Goal: Task Accomplishment & Management: Manage account settings

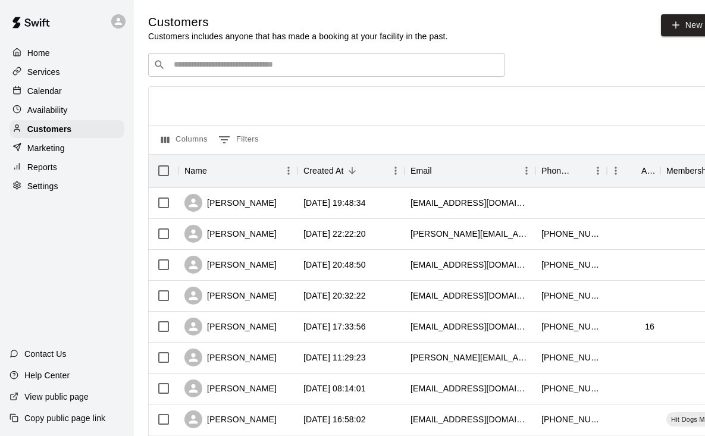
click at [49, 89] on p "Calendar" at bounding box center [44, 91] width 35 height 12
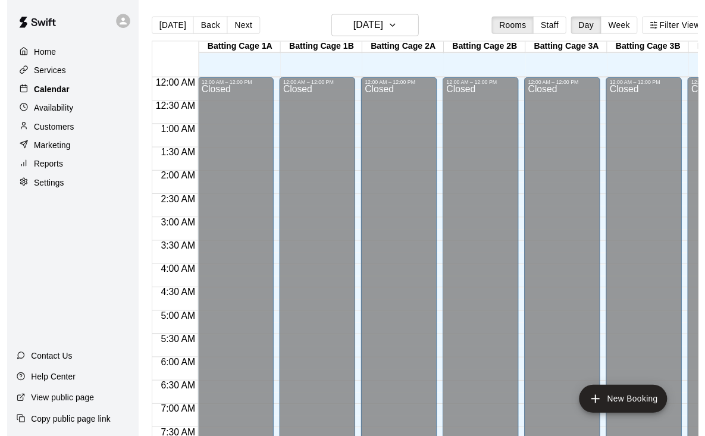
scroll to position [727, 0]
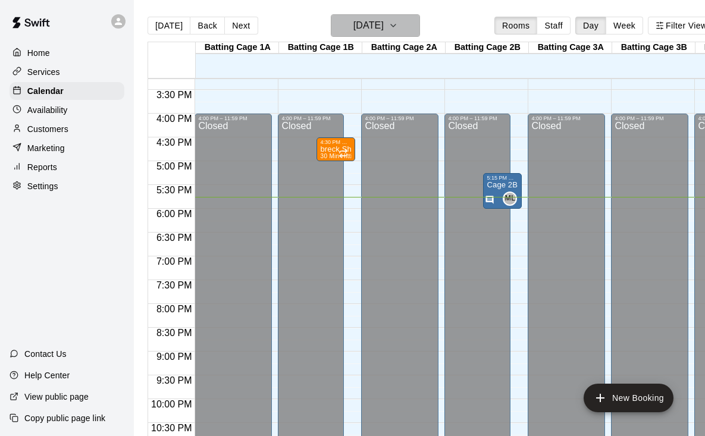
click at [398, 29] on icon "button" at bounding box center [394, 25] width 10 height 14
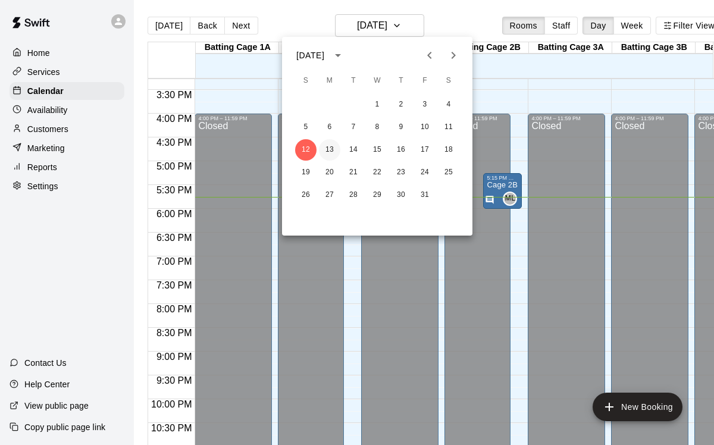
click at [331, 150] on button "13" at bounding box center [329, 149] width 21 height 21
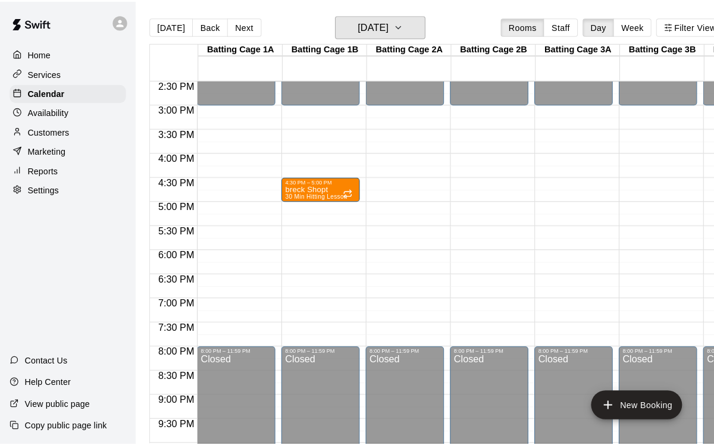
scroll to position [684, 0]
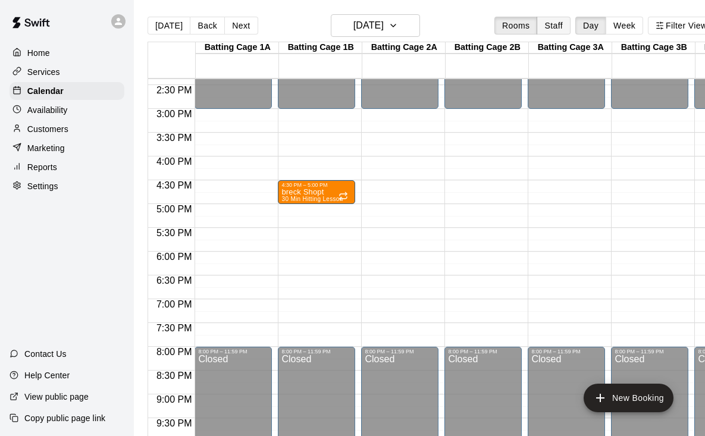
click at [567, 26] on button "Staff" at bounding box center [554, 26] width 34 height 18
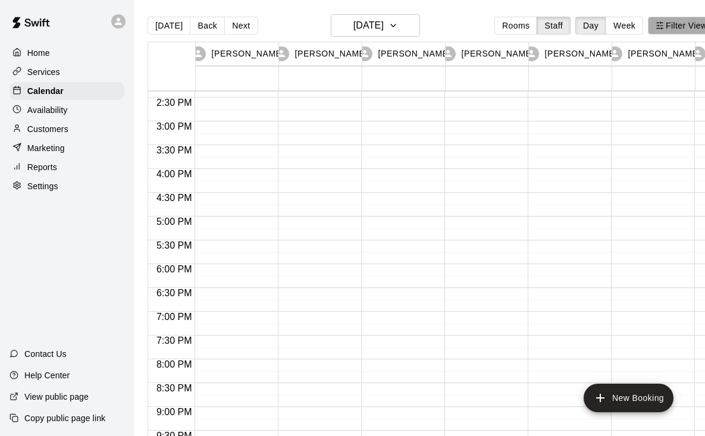
click at [680, 27] on button "Filter View" at bounding box center [681, 26] width 67 height 18
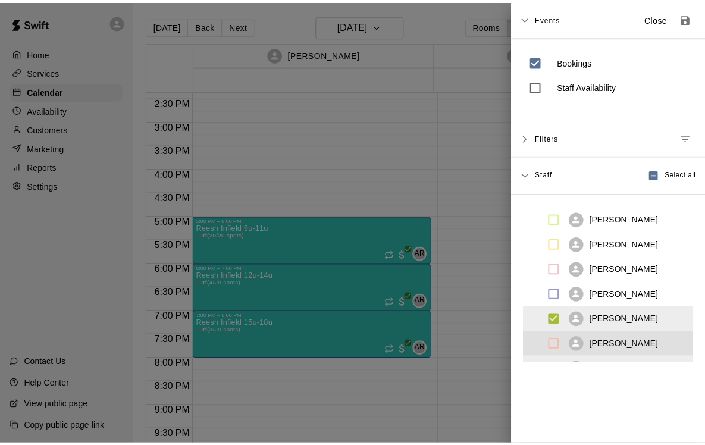
scroll to position [93, 0]
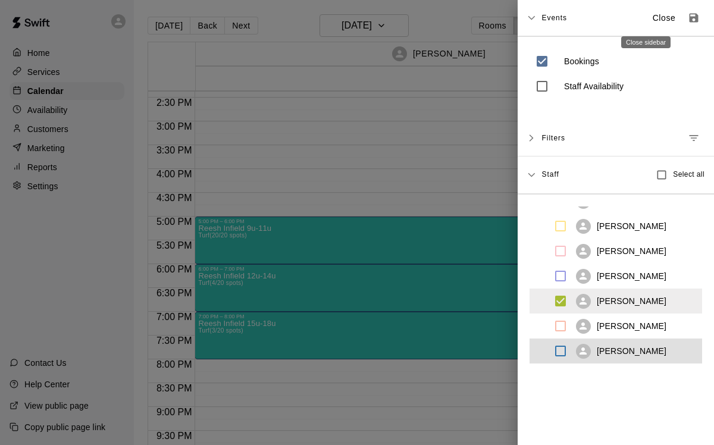
click at [653, 22] on p "Close" at bounding box center [664, 18] width 23 height 12
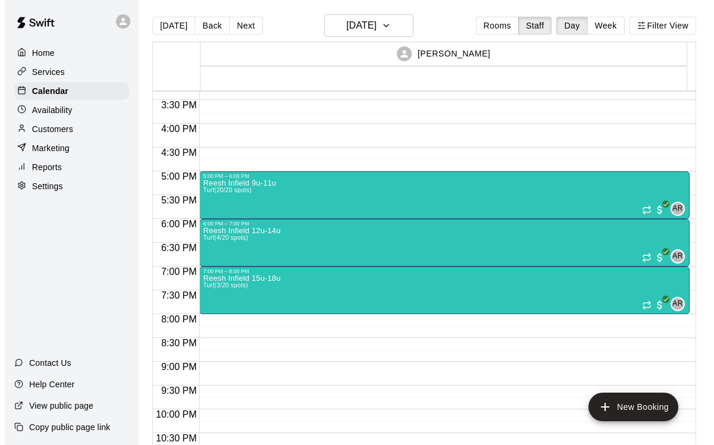
scroll to position [730, 0]
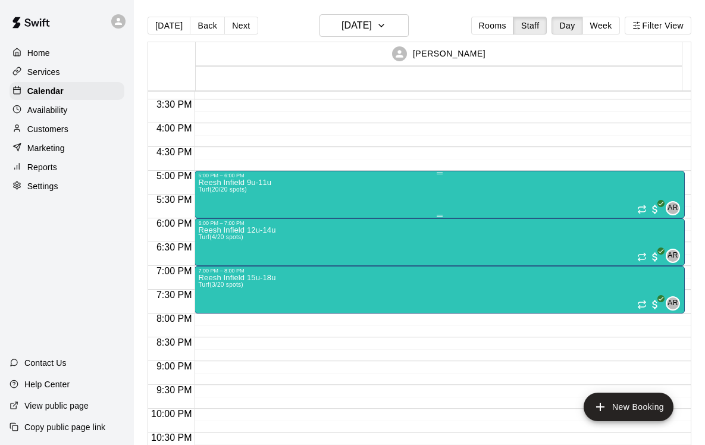
click at [424, 198] on div "Reesh Infield 9u-11u Turf (20/20 spots) AR 0" at bounding box center [439, 401] width 483 height 445
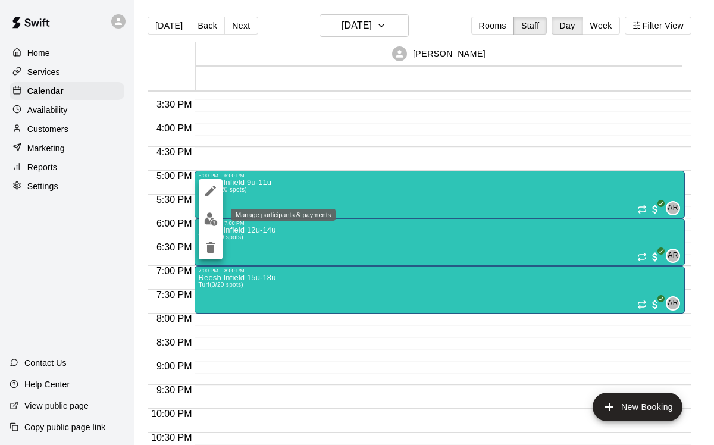
click at [210, 217] on img "edit" at bounding box center [211, 219] width 14 height 14
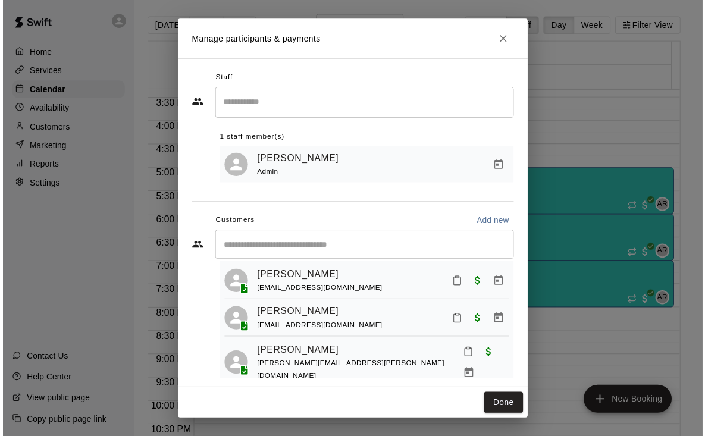
scroll to position [682, 0]
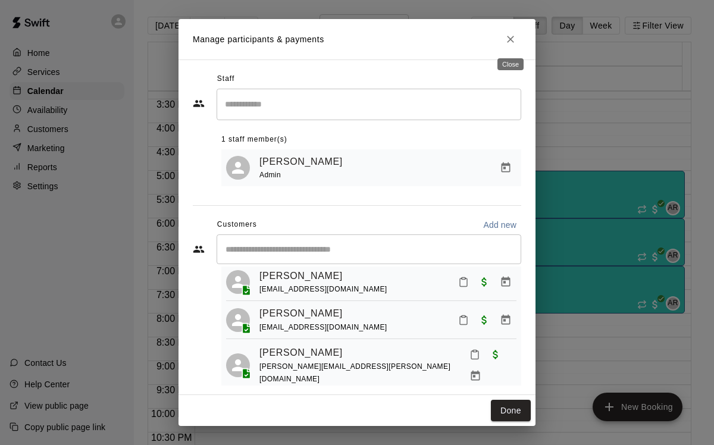
click at [511, 40] on icon "Close" at bounding box center [510, 39] width 7 height 7
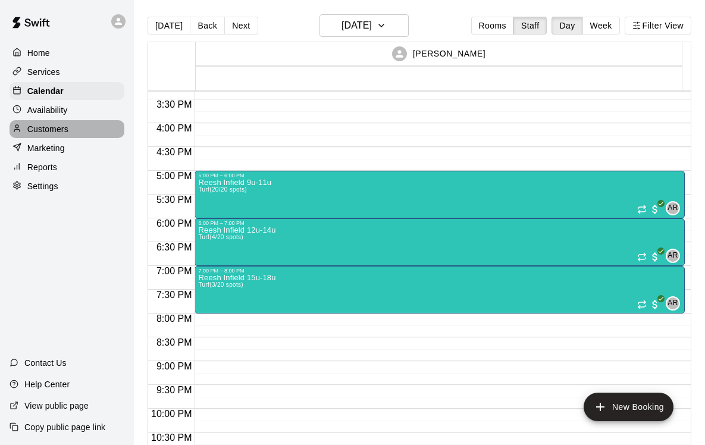
click at [49, 131] on p "Customers" at bounding box center [47, 129] width 41 height 12
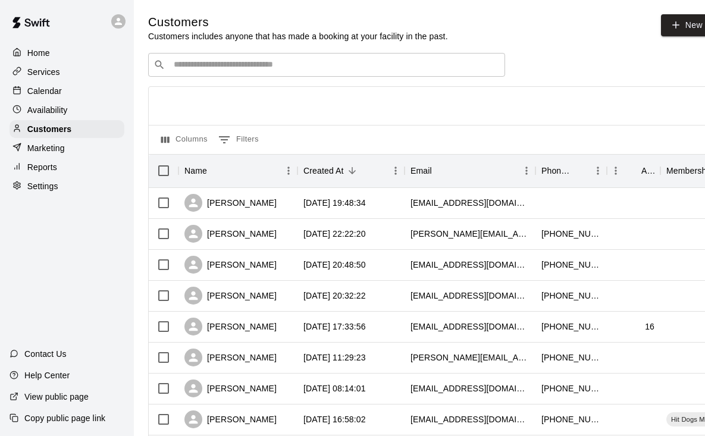
click at [242, 66] on input "Search customers by name or email" at bounding box center [335, 65] width 330 height 12
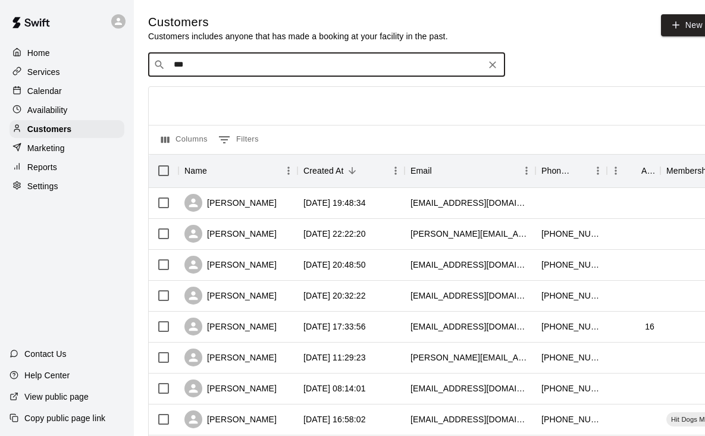
type input "****"
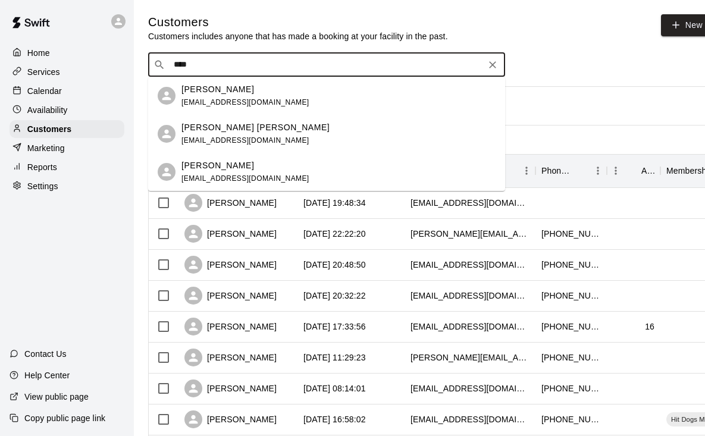
click at [265, 161] on div "Wynn Lunt luntbj@gmail.com" at bounding box center [339, 172] width 314 height 26
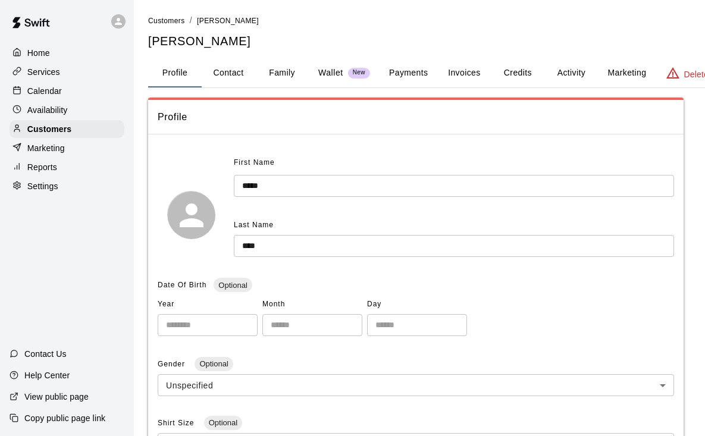
click at [522, 70] on button "Credits" at bounding box center [518, 73] width 54 height 29
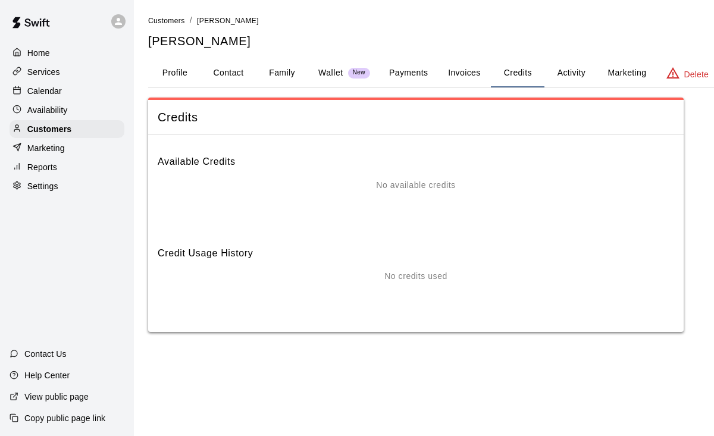
click at [580, 77] on button "Activity" at bounding box center [572, 73] width 54 height 29
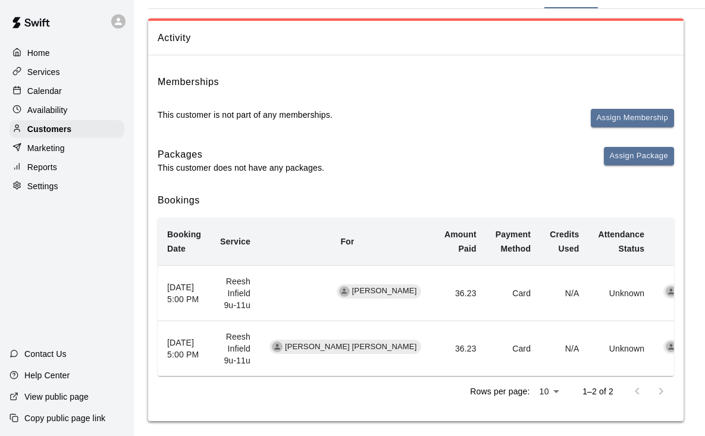
scroll to position [88, 0]
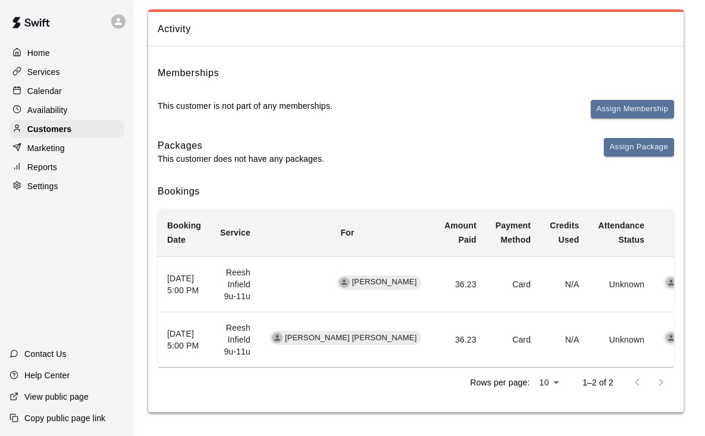
click at [348, 284] on span "Wynn Lunt" at bounding box center [385, 282] width 74 height 11
click at [342, 283] on icon "simple table" at bounding box center [344, 282] width 5 height 5
click at [348, 286] on span "Wynn Lunt" at bounding box center [385, 282] width 74 height 11
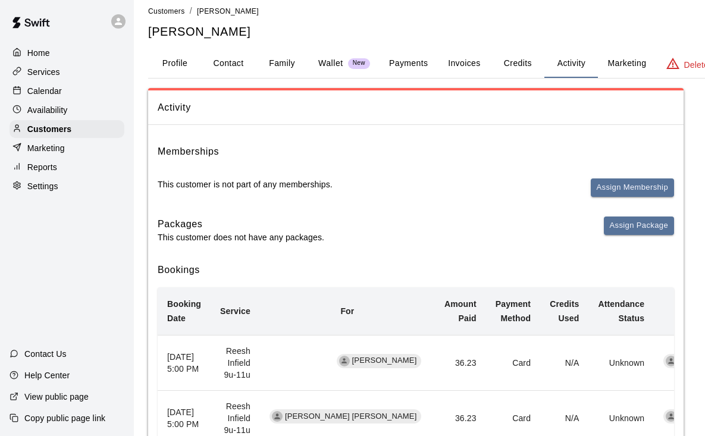
scroll to position [0, 0]
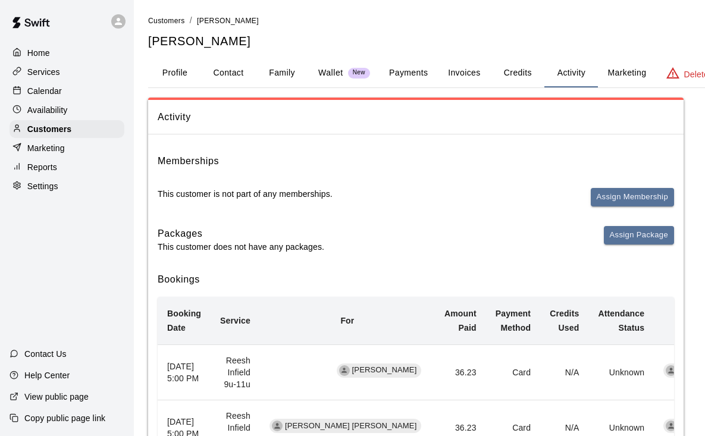
click at [66, 96] on div "Calendar" at bounding box center [67, 91] width 115 height 18
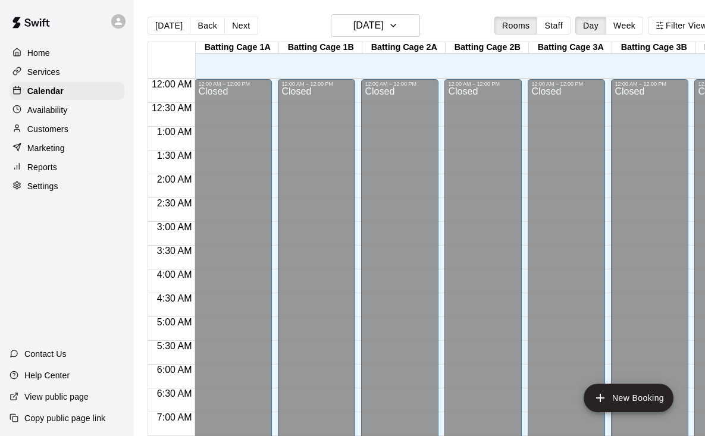
scroll to position [727, 0]
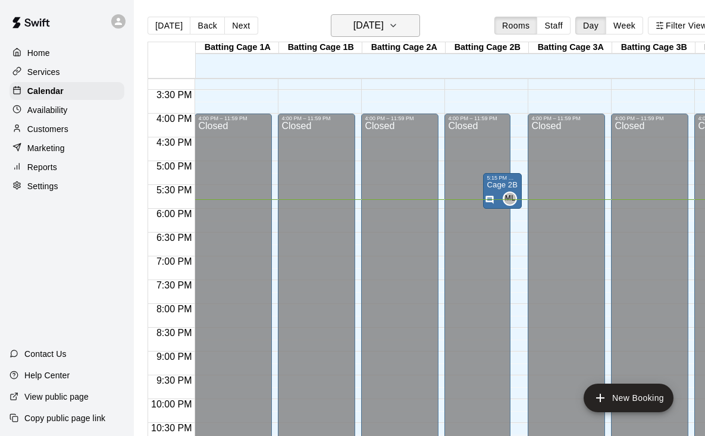
click at [398, 27] on icon "button" at bounding box center [394, 25] width 10 height 14
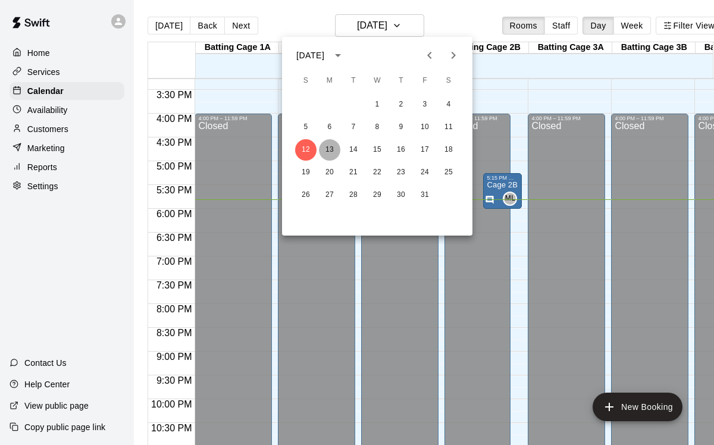
click at [333, 145] on button "13" at bounding box center [329, 149] width 21 height 21
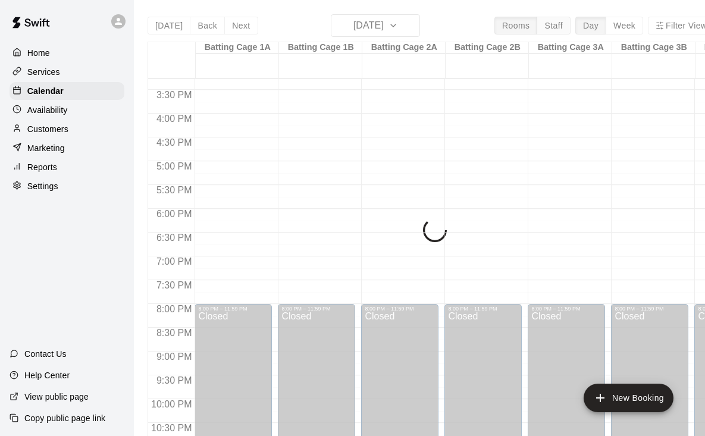
click at [561, 26] on button "Staff" at bounding box center [554, 26] width 34 height 18
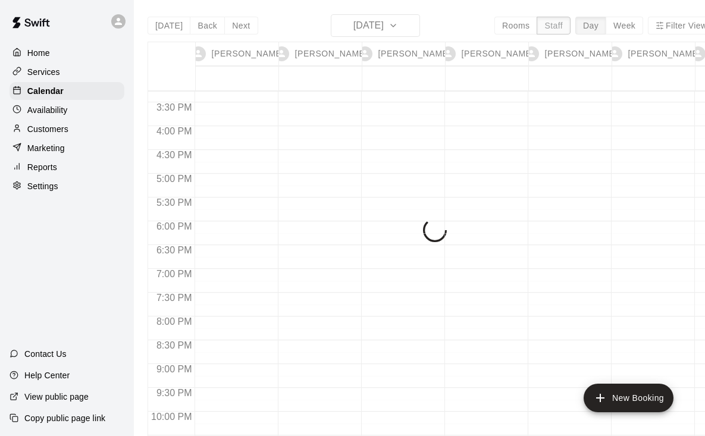
click at [561, 26] on div "Today Back Next Monday Oct 13 Rooms Staff Day Week Filter View Ashley Kravitz 1…" at bounding box center [432, 232] width 568 height 436
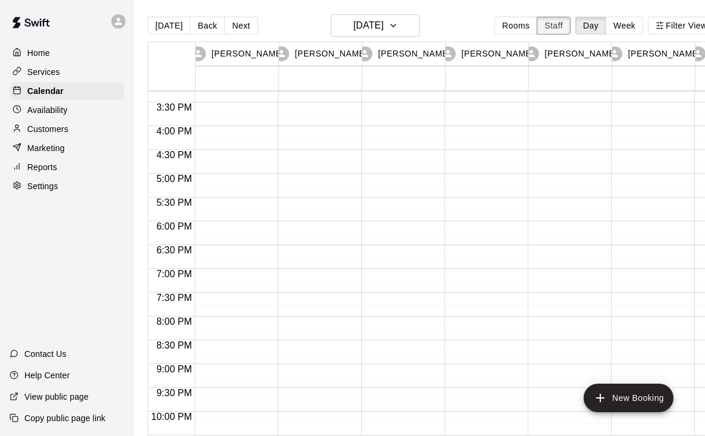
click at [561, 26] on button "Staff" at bounding box center [554, 26] width 34 height 18
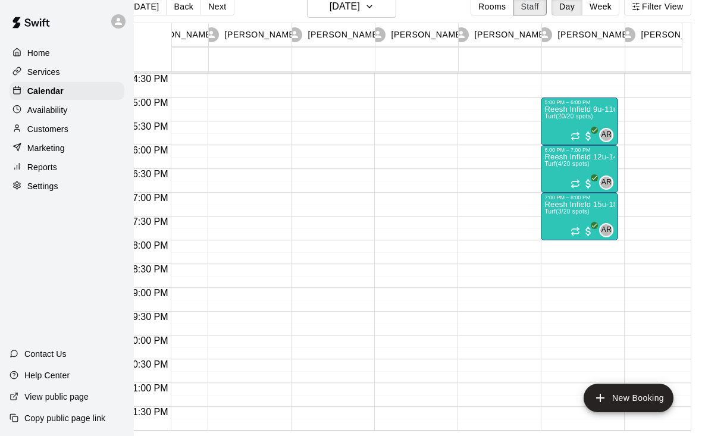
scroll to position [0, 305]
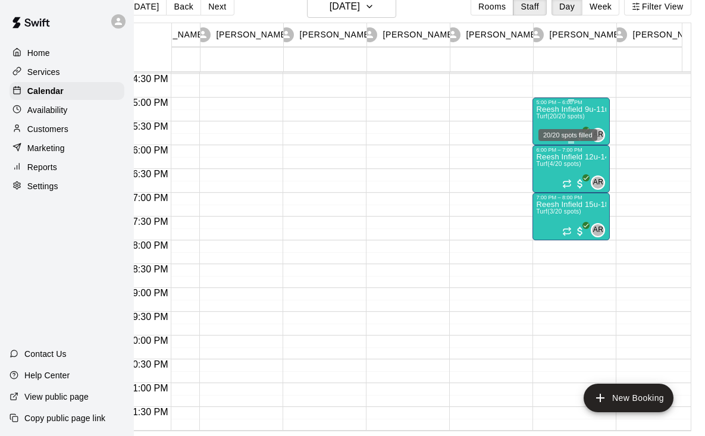
click at [559, 113] on span "(20/20 spots)" at bounding box center [565, 116] width 37 height 7
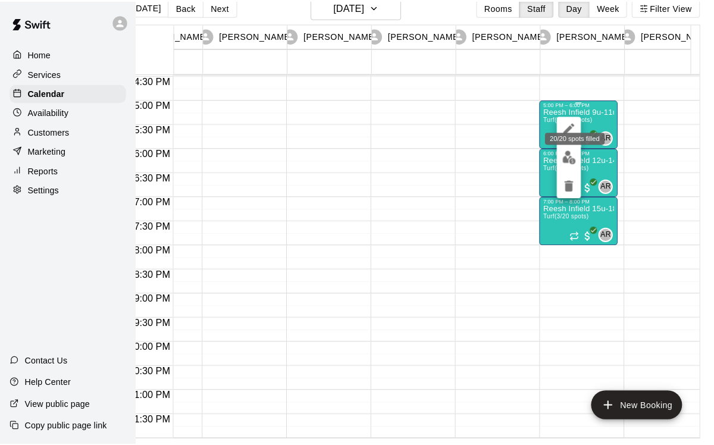
scroll to position [19, 22]
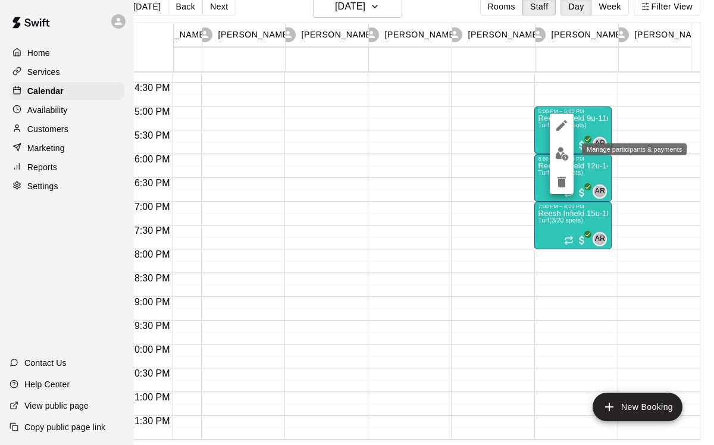
click at [559, 153] on img "edit" at bounding box center [562, 154] width 14 height 14
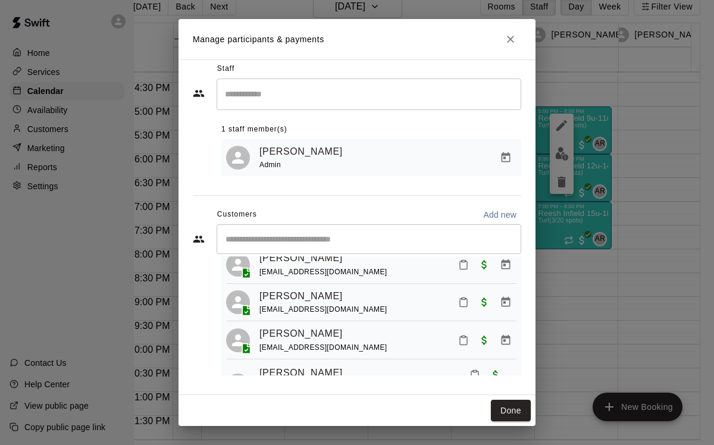
scroll to position [682, 0]
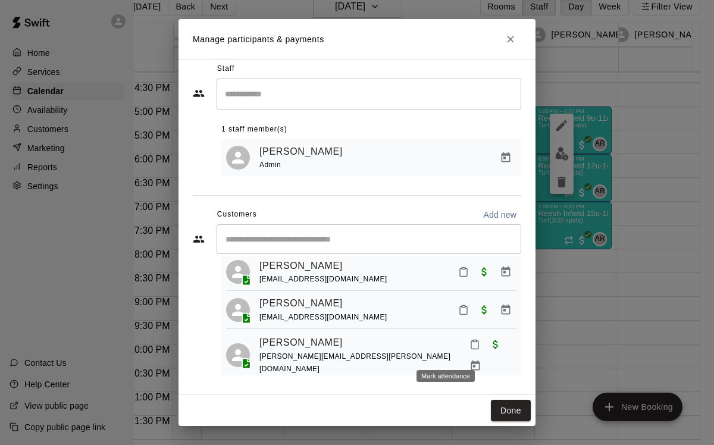
click at [460, 397] on icon "Mark attendance" at bounding box center [463, 401] width 7 height 8
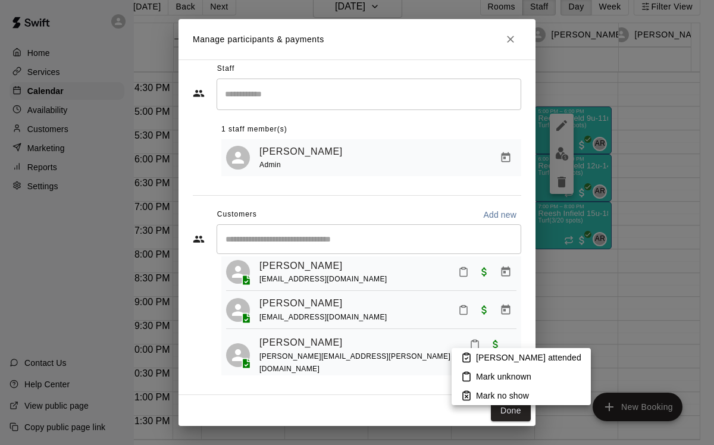
click at [423, 357] on div at bounding box center [357, 222] width 714 height 445
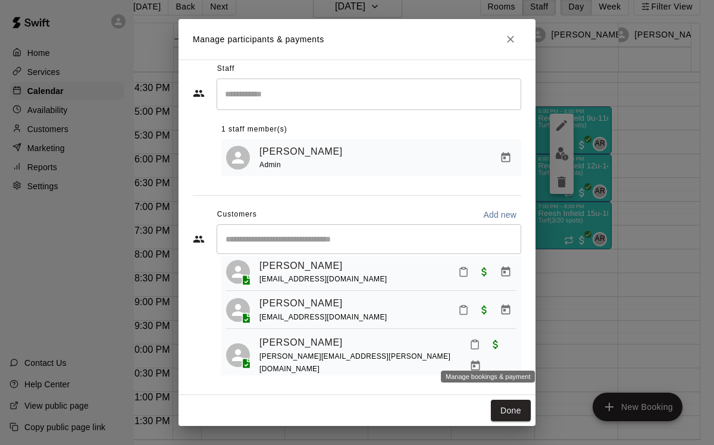
click at [500, 395] on icon "Manage bookings & payment" at bounding box center [506, 401] width 12 height 12
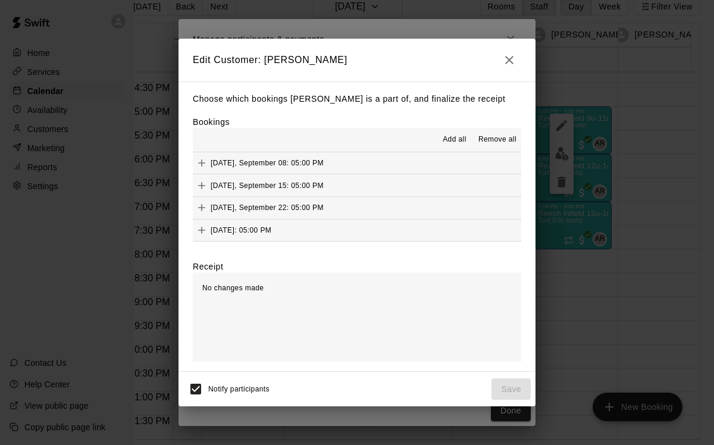
click at [259, 164] on span "Monday, September 08: 05:00 PM" at bounding box center [267, 163] width 113 height 8
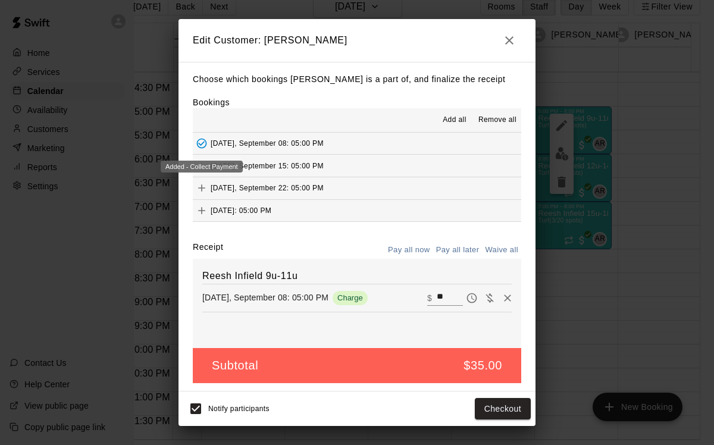
click at [205, 146] on icon "Added - Collect Payment" at bounding box center [202, 144] width 10 height 10
click at [511, 38] on icon "button" at bounding box center [509, 40] width 8 height 8
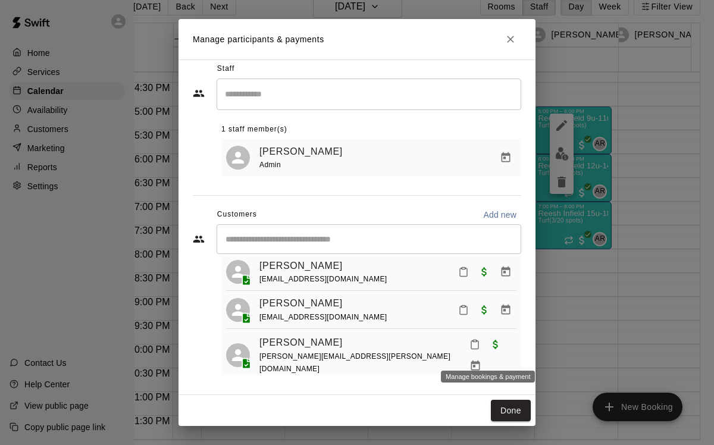
click at [502, 395] on icon "Manage bookings & payment" at bounding box center [506, 400] width 9 height 10
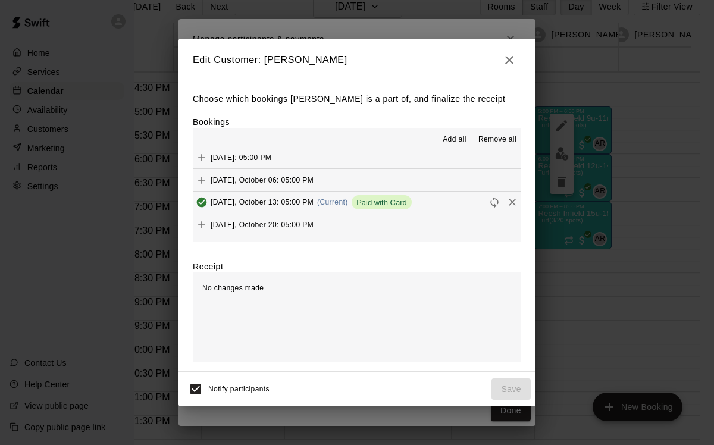
scroll to position [90, 0]
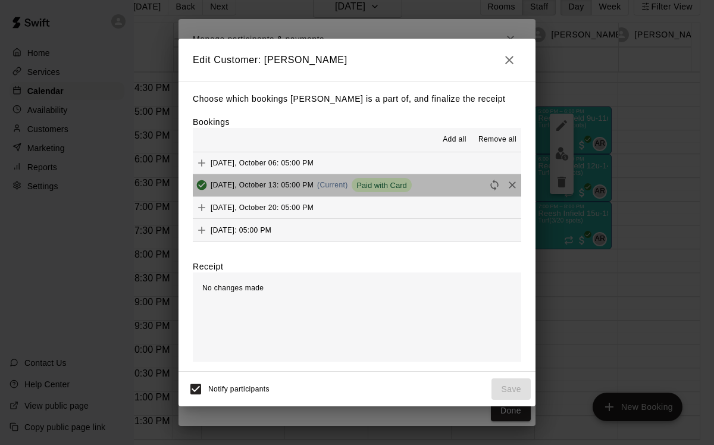
click at [395, 186] on span "Paid with Card" at bounding box center [382, 185] width 60 height 9
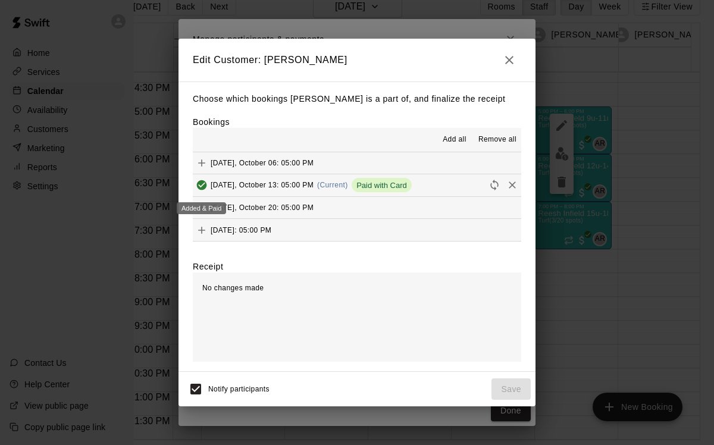
click at [205, 186] on icon "Added & Paid" at bounding box center [202, 185] width 10 height 10
click at [490, 183] on icon "Reschedule" at bounding box center [494, 185] width 8 height 11
click at [210, 187] on button "Added & Paid" at bounding box center [202, 185] width 18 height 18
click at [293, 183] on span "Monday, October 13: 05:00 PM" at bounding box center [262, 185] width 103 height 8
click at [398, 187] on span "Paid with Card" at bounding box center [382, 185] width 60 height 9
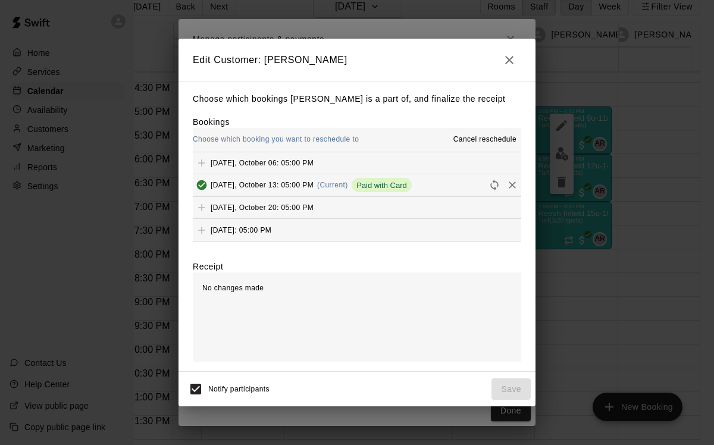
click at [305, 307] on div "No changes made" at bounding box center [357, 317] width 328 height 89
click at [489, 188] on icon "Reschedule" at bounding box center [495, 185] width 12 height 12
click at [493, 182] on button "Reschedule" at bounding box center [495, 185] width 18 height 18
click at [492, 137] on span "Cancel reschedule" at bounding box center [484, 140] width 63 height 12
click at [510, 58] on icon "button" at bounding box center [509, 60] width 8 height 8
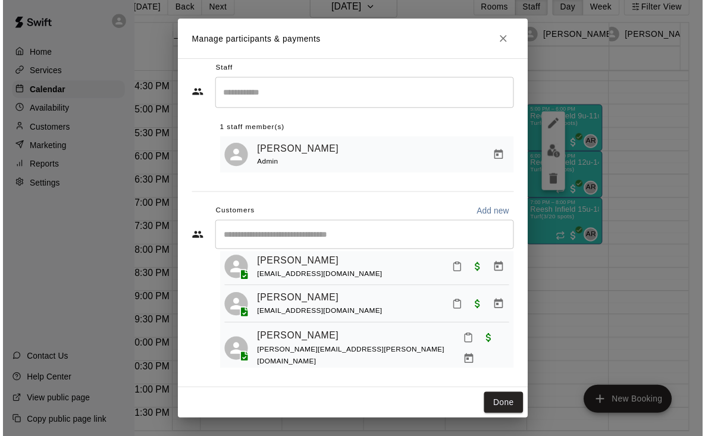
scroll to position [0, 0]
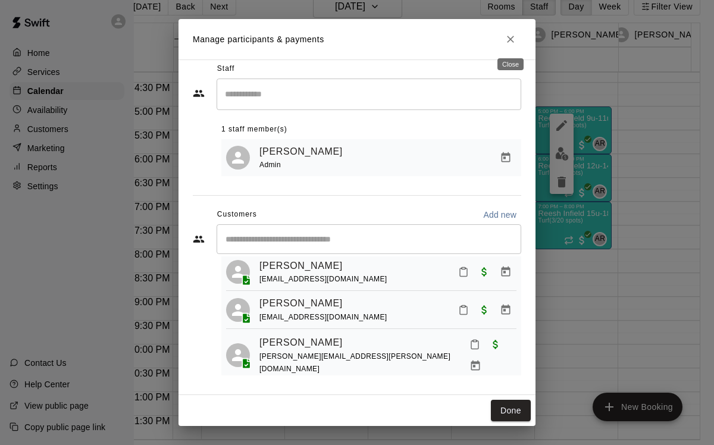
click at [502, 42] on button "Close" at bounding box center [510, 39] width 21 height 21
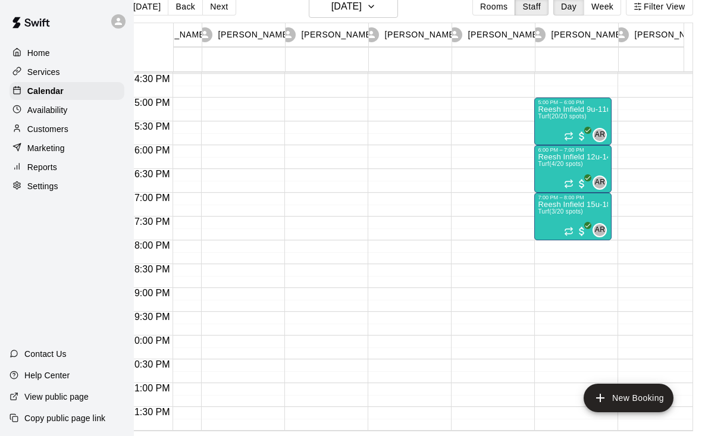
click at [39, 67] on p "Services" at bounding box center [43, 72] width 33 height 12
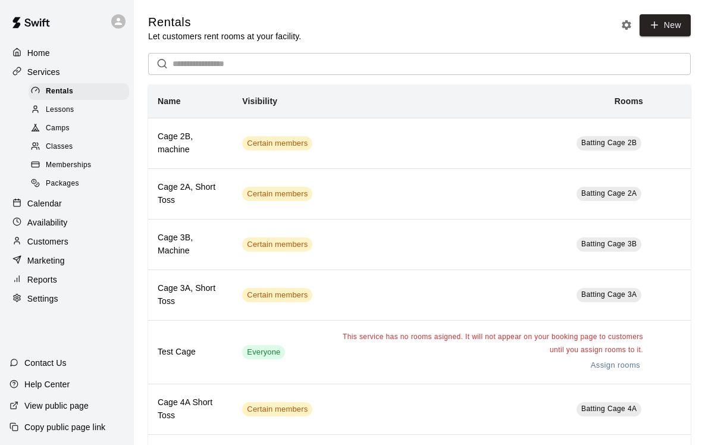
click at [72, 107] on span "Lessons" at bounding box center [60, 110] width 29 height 12
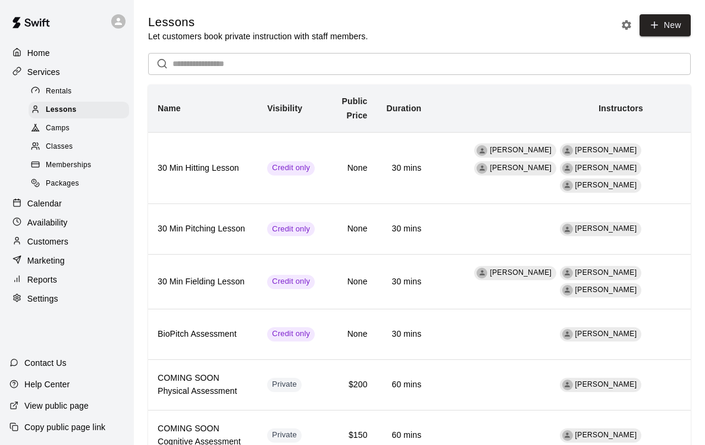
click at [72, 123] on div "Camps" at bounding box center [79, 128] width 101 height 17
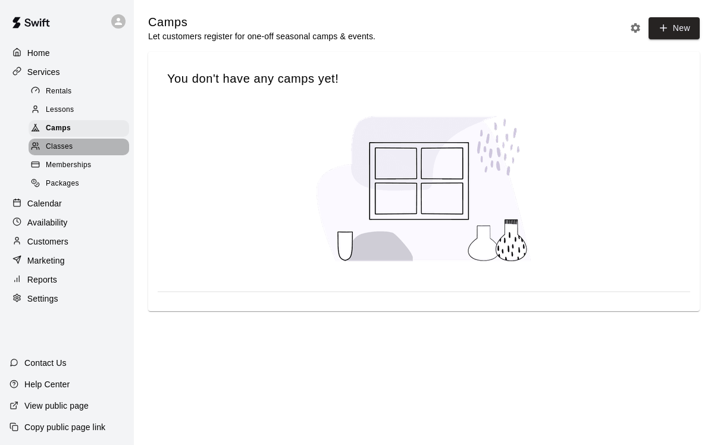
click at [75, 139] on div "Classes" at bounding box center [79, 147] width 101 height 17
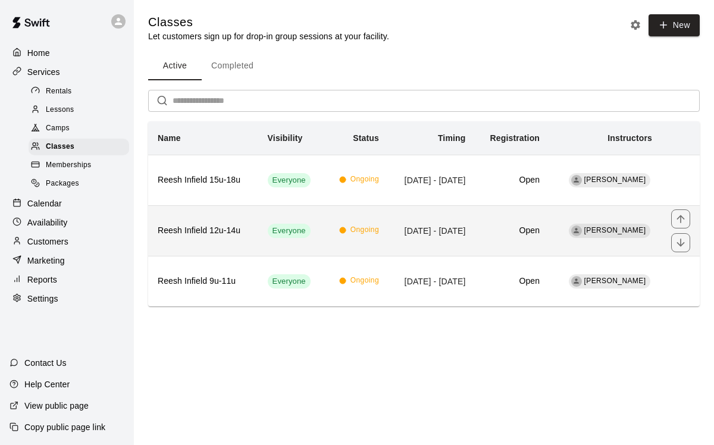
click at [240, 244] on th "Reesh Infield 12u-14u" at bounding box center [203, 230] width 110 height 51
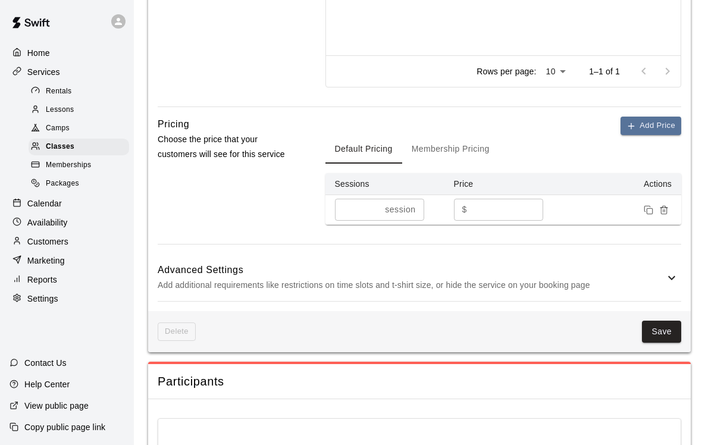
scroll to position [809, 0]
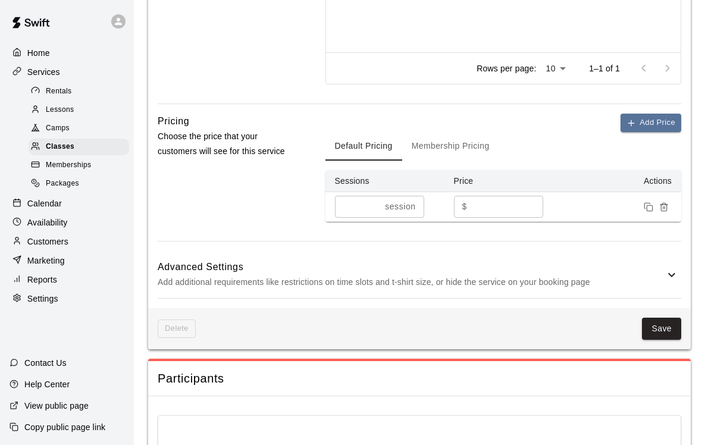
click at [672, 281] on icon at bounding box center [672, 275] width 14 height 14
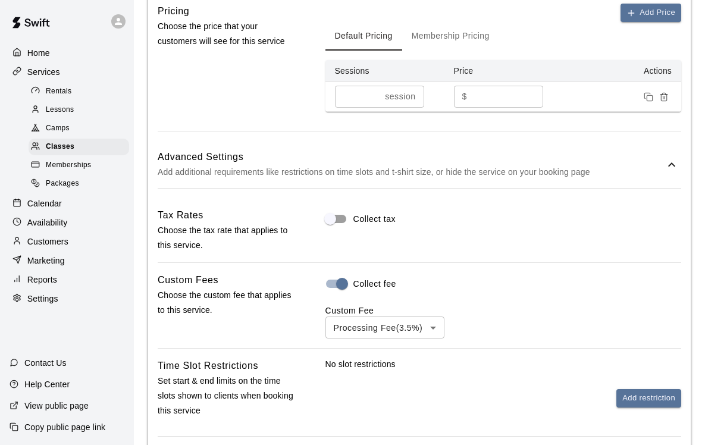
scroll to position [914, 0]
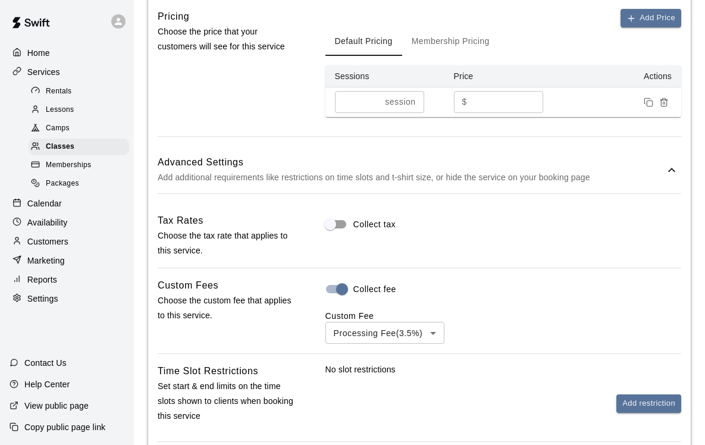
click at [668, 168] on icon at bounding box center [672, 170] width 14 height 14
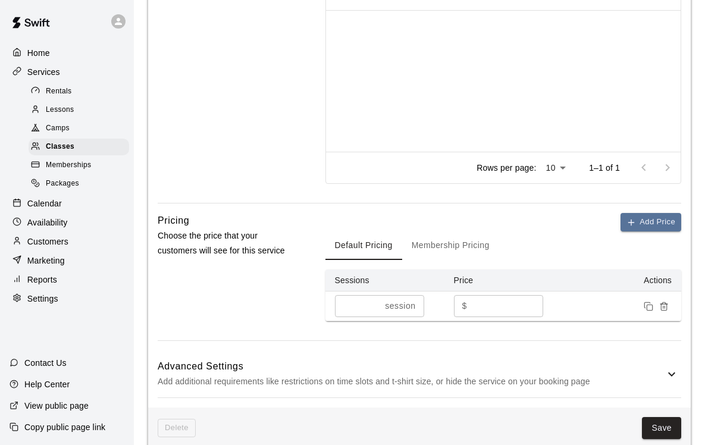
scroll to position [709, 0]
click at [463, 253] on button "Membership Pricing" at bounding box center [450, 246] width 97 height 29
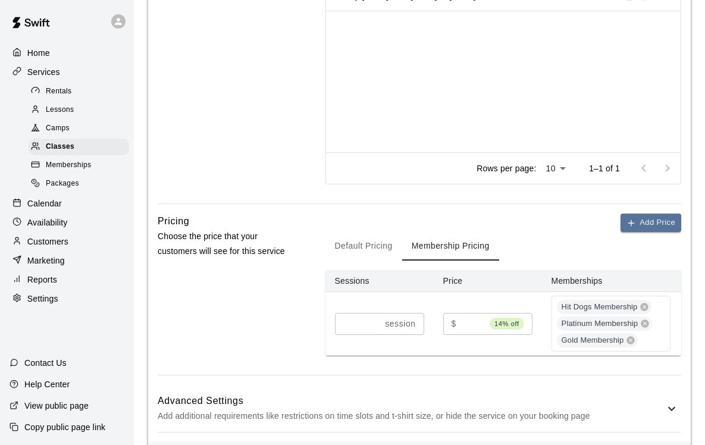
click at [375, 250] on button "Default Pricing" at bounding box center [364, 246] width 77 height 29
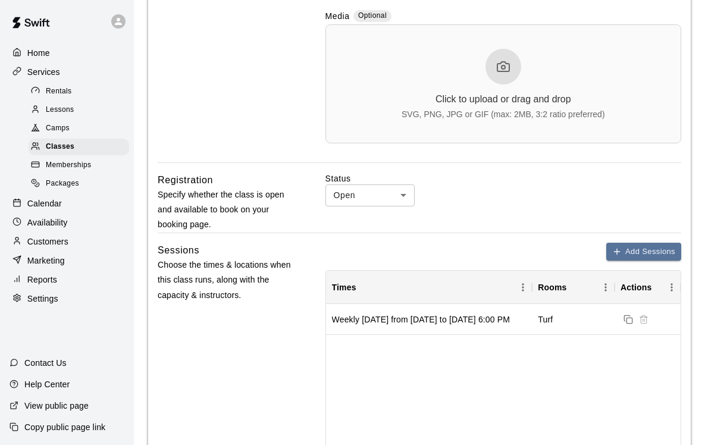
scroll to position [384, 0]
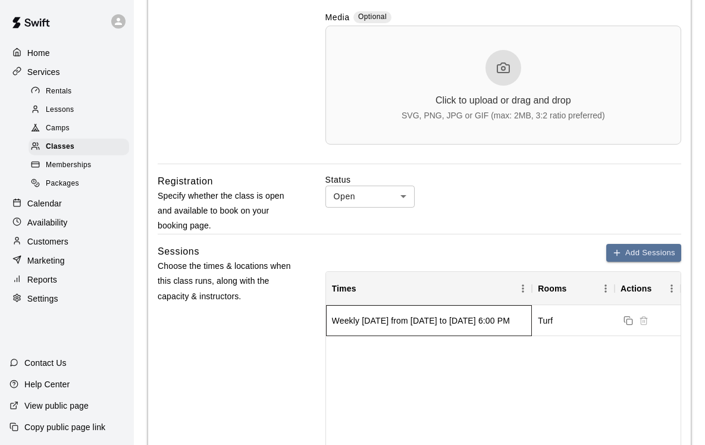
click at [405, 326] on div "Weekly on Monday from 9/8/2025 to 10/27/2025 at 6:00 PM" at bounding box center [421, 321] width 178 height 12
click at [479, 317] on div "Weekly on Monday from 9/8/2025 to 10/27/2025 at 6:00 PM" at bounding box center [421, 321] width 178 height 12
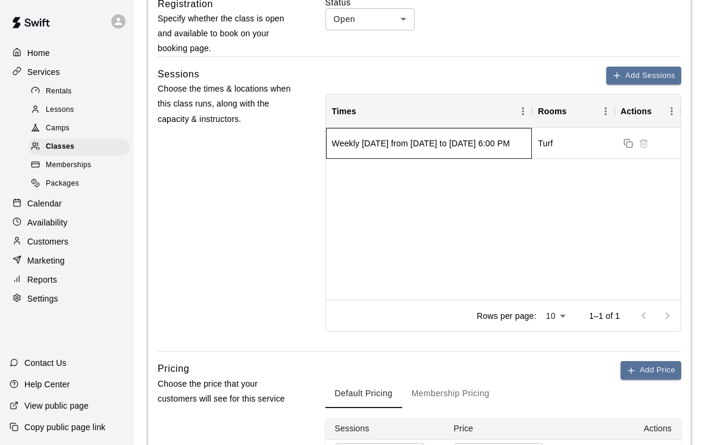
scroll to position [568, 0]
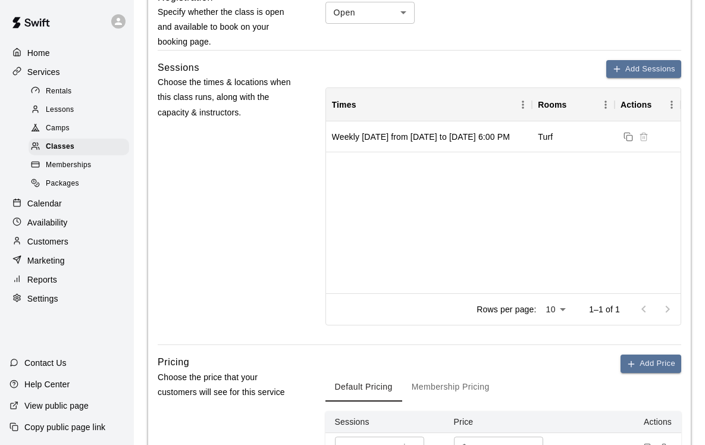
click at [448, 211] on div "Weekly on Monday from 9/8/2025 to 10/27/2025 at 6:00 PM Turf" at bounding box center [503, 207] width 355 height 172
click at [432, 140] on div "Weekly on Monday from 9/8/2025 to 10/27/2025 at 6:00 PM" at bounding box center [421, 137] width 178 height 12
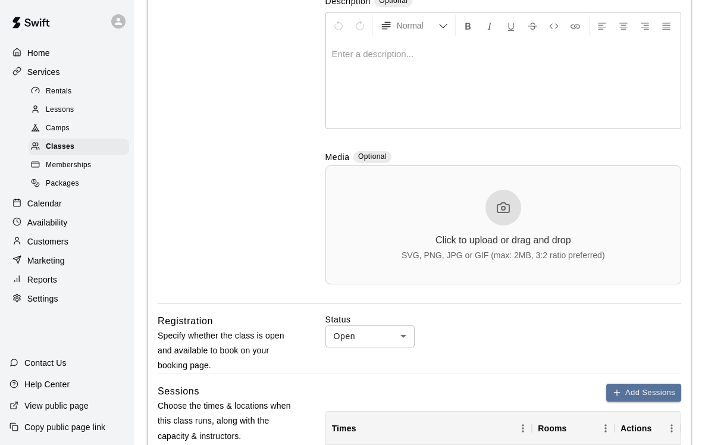
scroll to position [252, 0]
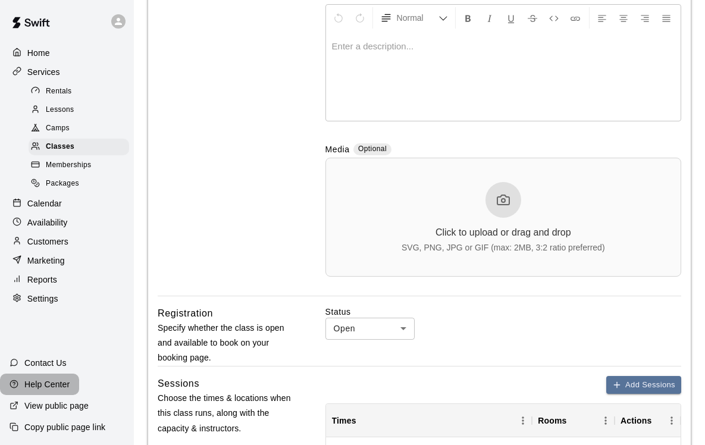
click at [57, 385] on p "Help Center" at bounding box center [46, 384] width 45 height 12
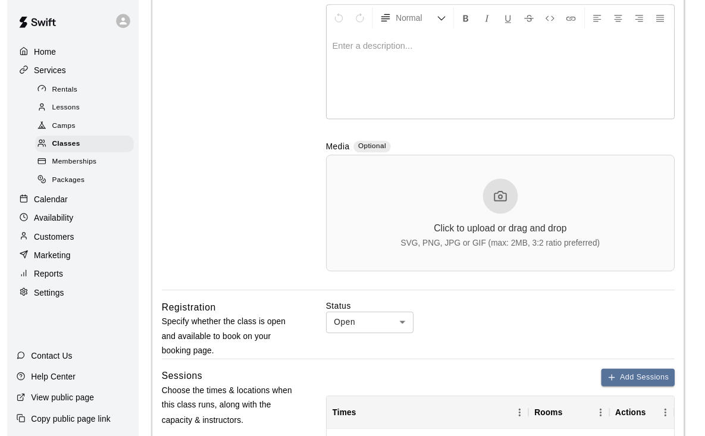
scroll to position [0, 0]
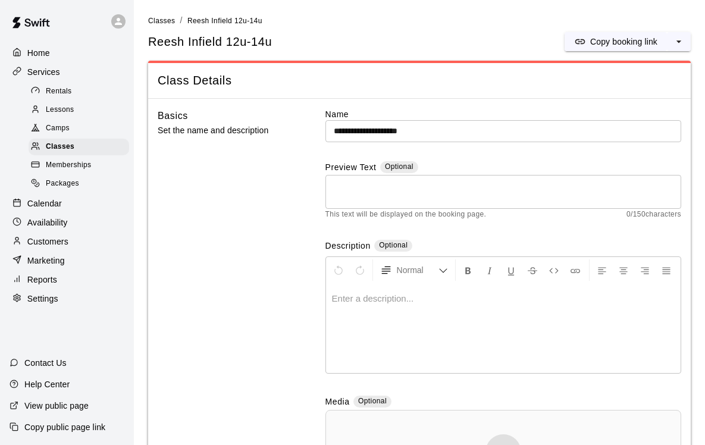
click at [62, 204] on div "Calendar" at bounding box center [67, 204] width 115 height 18
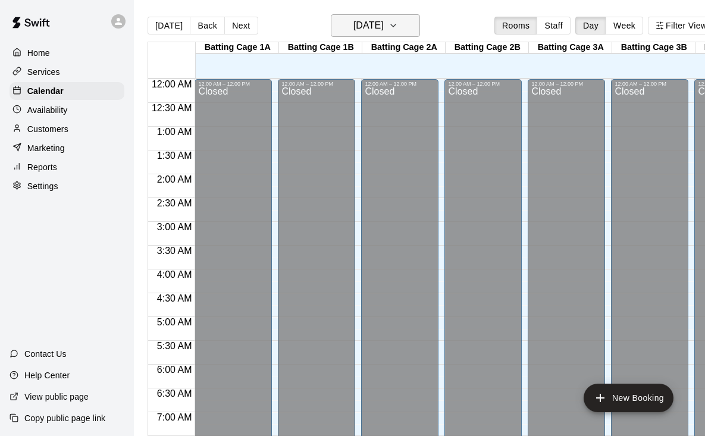
scroll to position [727, 0]
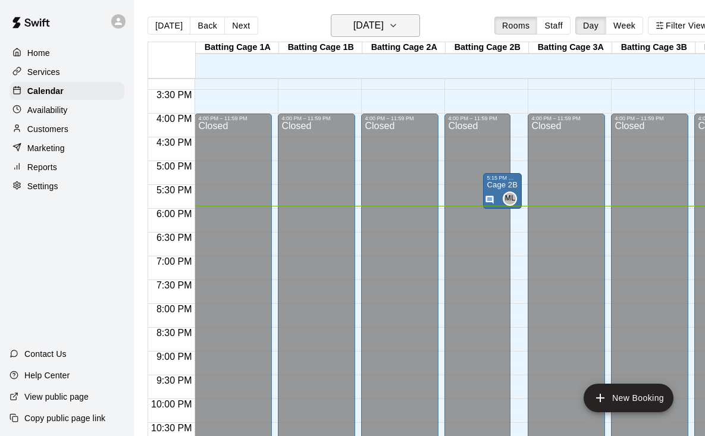
click at [398, 27] on icon "button" at bounding box center [394, 25] width 10 height 14
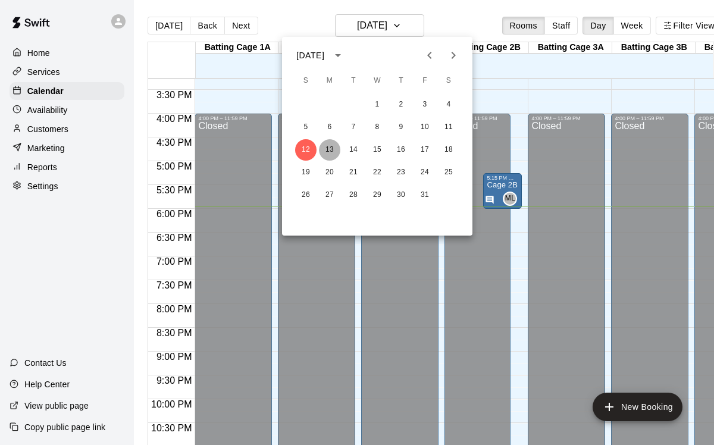
click at [327, 150] on button "13" at bounding box center [329, 149] width 21 height 21
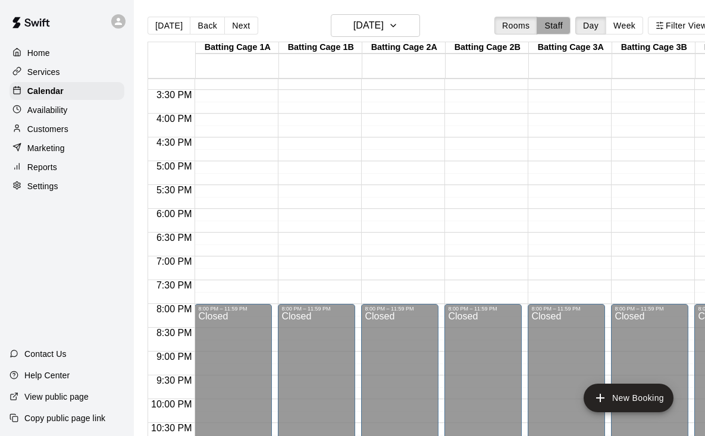
click at [566, 26] on button "Staff" at bounding box center [554, 26] width 34 height 18
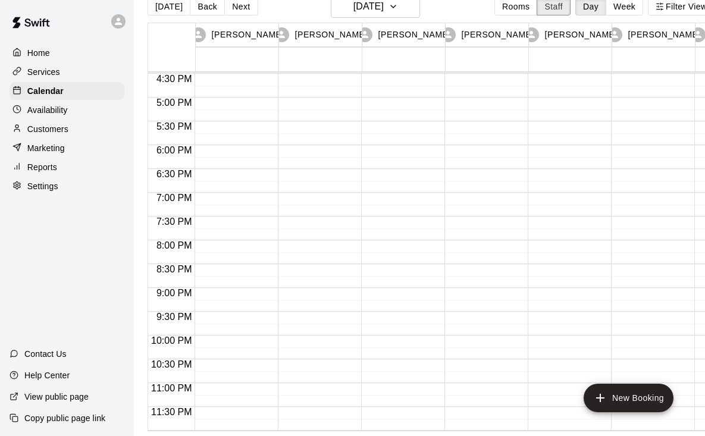
scroll to position [0, 315]
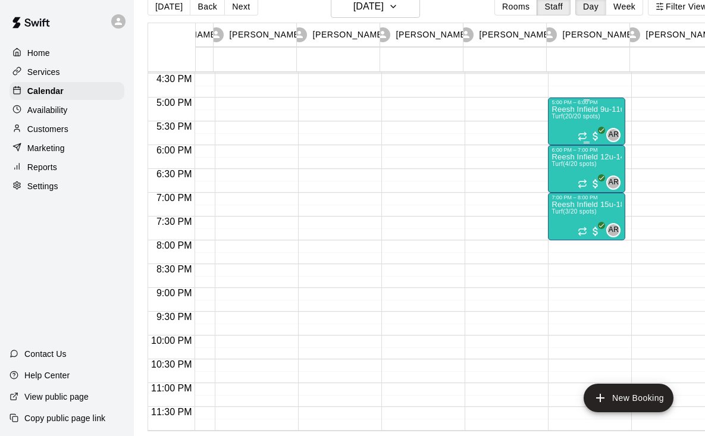
click at [583, 118] on div "Reesh Infield 9u-11u Turf (20/20 spots)" at bounding box center [587, 323] width 70 height 436
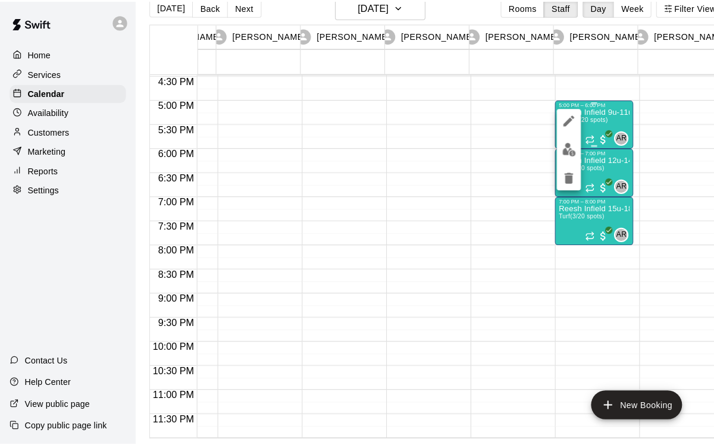
scroll to position [19, 0]
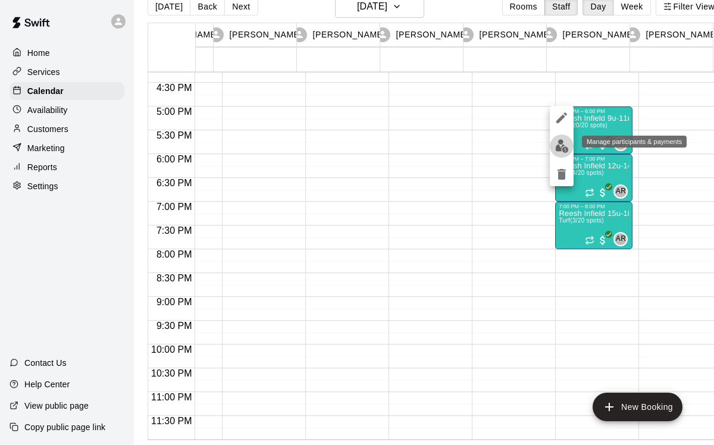
click at [562, 145] on img "edit" at bounding box center [562, 146] width 14 height 14
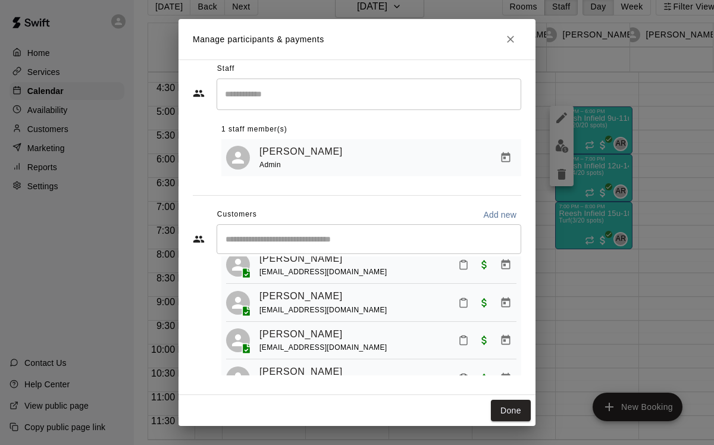
scroll to position [682, 0]
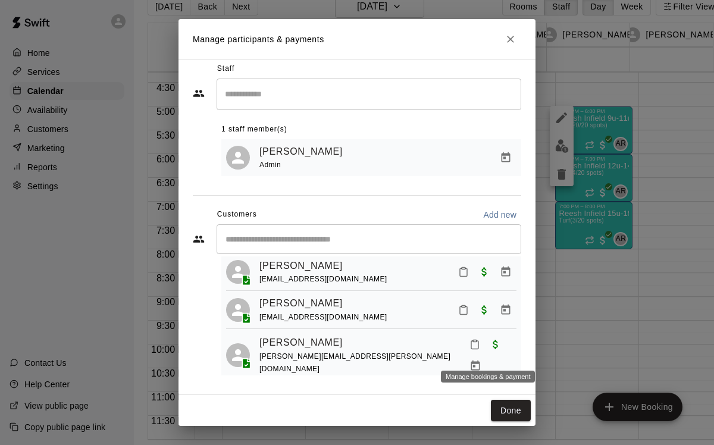
click at [500, 395] on icon "Manage bookings & payment" at bounding box center [506, 401] width 12 height 12
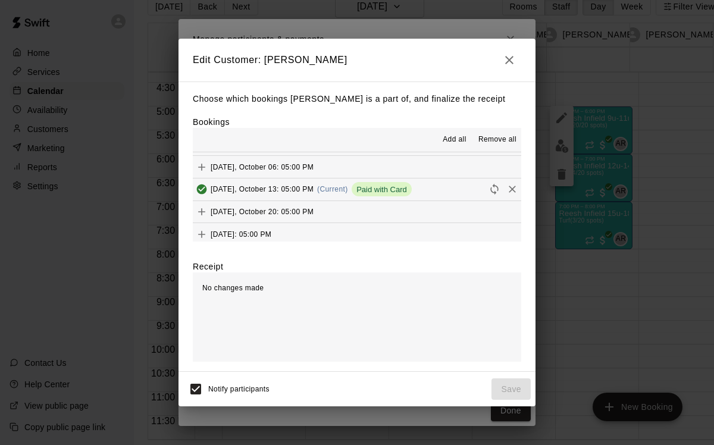
scroll to position [86, 0]
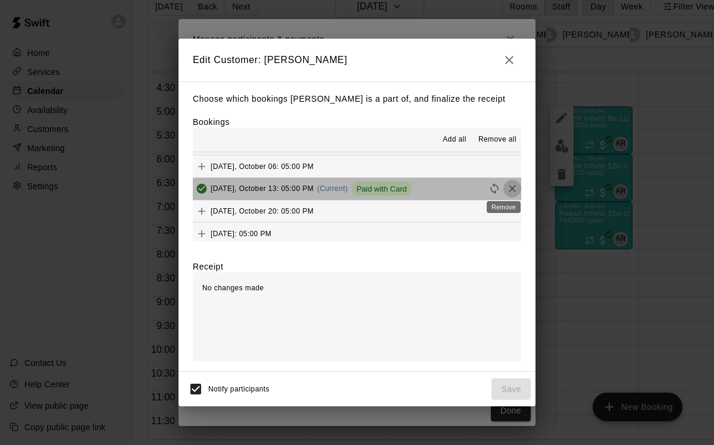
click at [509, 188] on icon "Remove" at bounding box center [512, 188] width 7 height 7
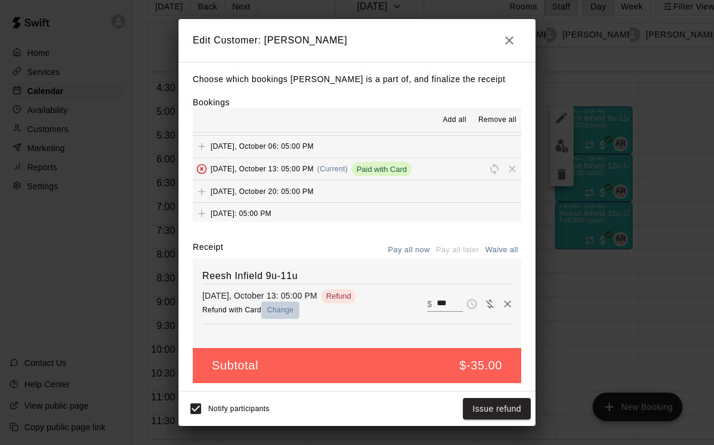
click at [286, 312] on button "Change" at bounding box center [280, 310] width 38 height 17
click at [492, 408] on button "Issue refund" at bounding box center [497, 409] width 68 height 22
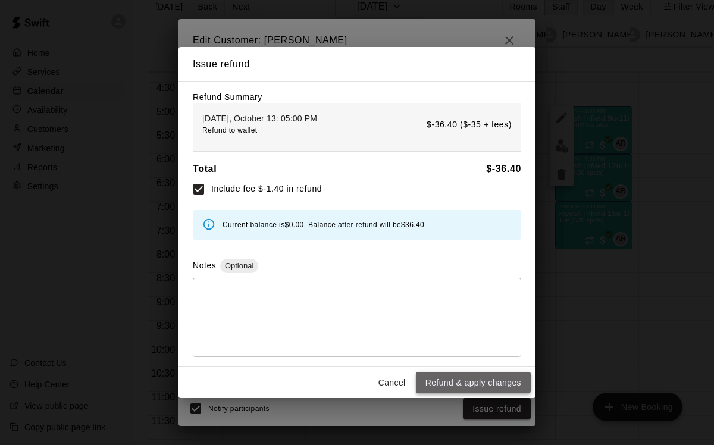
click at [471, 384] on button "Refund & apply changes" at bounding box center [473, 383] width 115 height 22
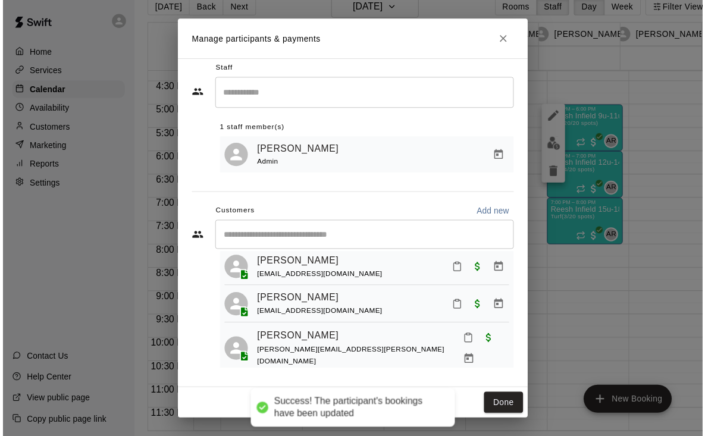
scroll to position [0, 0]
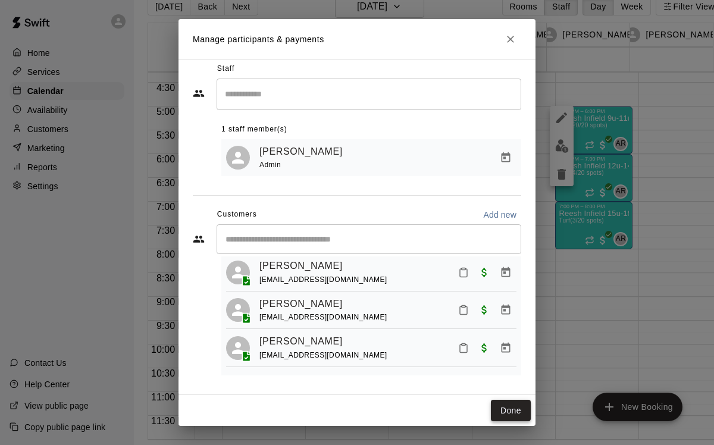
click at [503, 414] on button "Done" at bounding box center [511, 411] width 40 height 22
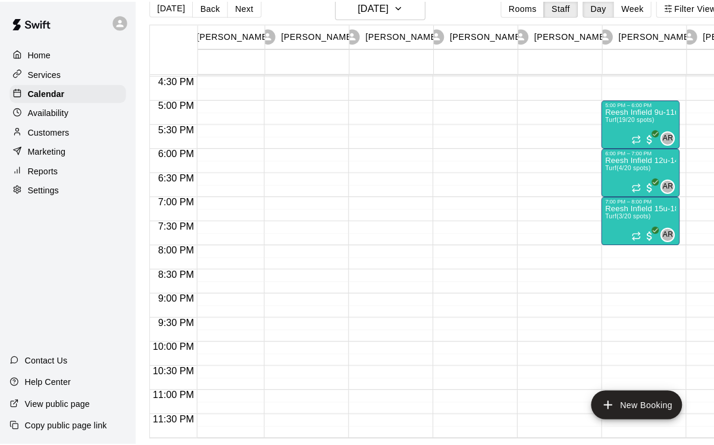
scroll to position [0, 315]
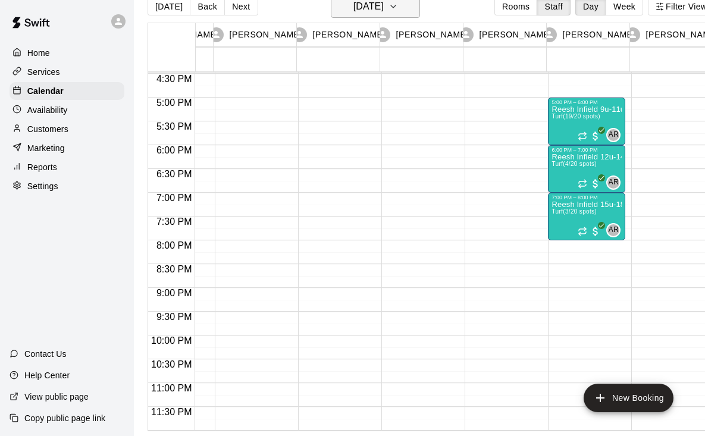
click at [398, 12] on icon "button" at bounding box center [394, 6] width 10 height 14
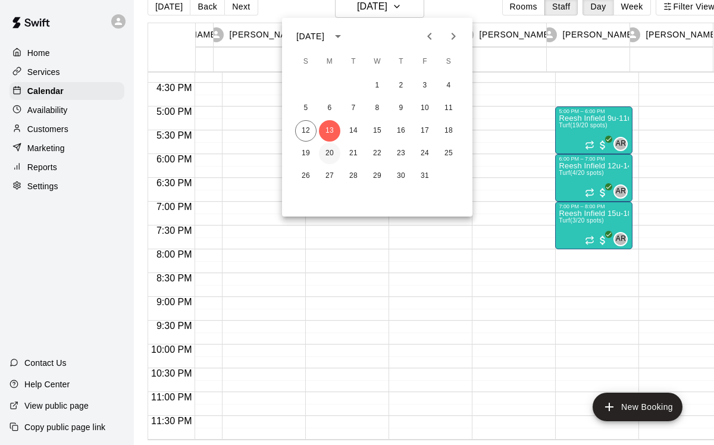
click at [327, 154] on button "20" at bounding box center [329, 153] width 21 height 21
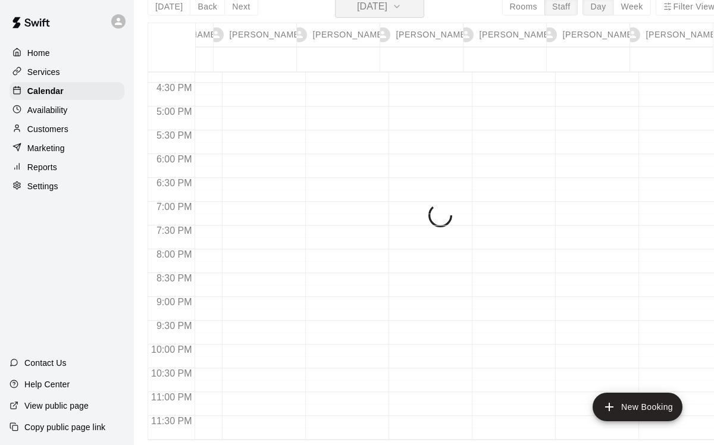
scroll to position [14, 0]
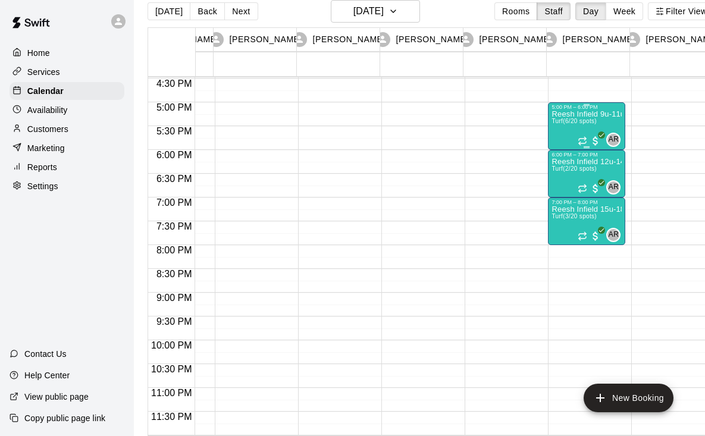
click at [569, 130] on div "Reesh Infield 9u-11u Turf (6/20 spots)" at bounding box center [587, 328] width 70 height 436
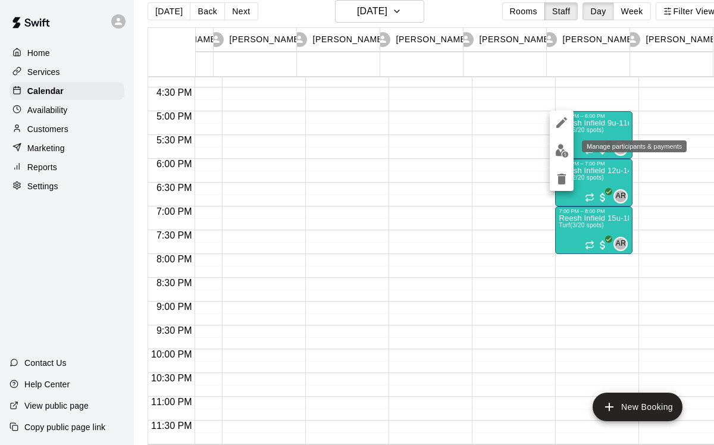
click at [565, 148] on img "edit" at bounding box center [562, 151] width 14 height 14
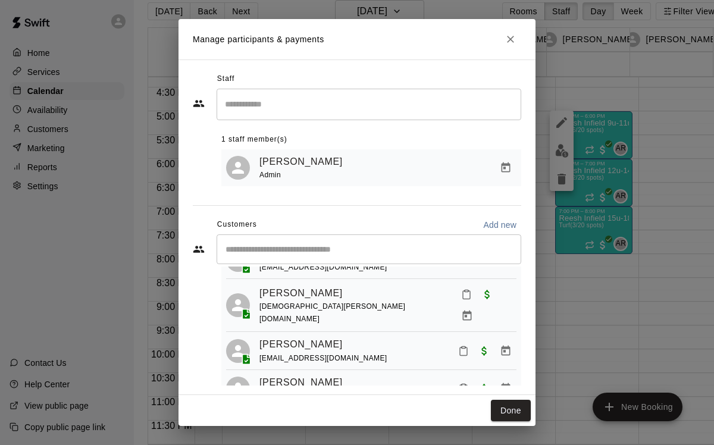
scroll to position [0, 0]
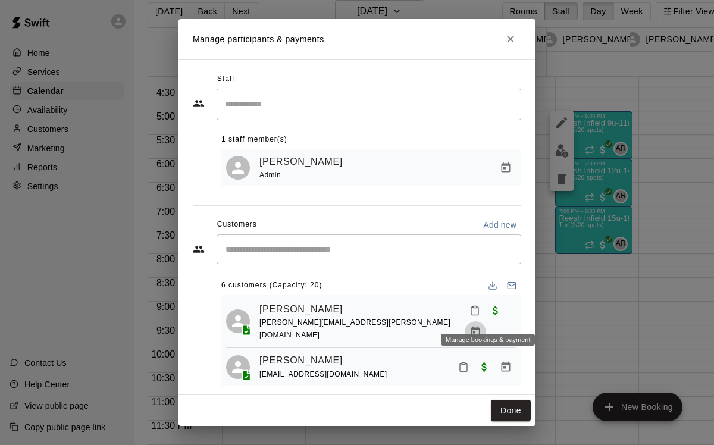
click at [480, 327] on icon "Manage bookings & payment" at bounding box center [475, 332] width 9 height 10
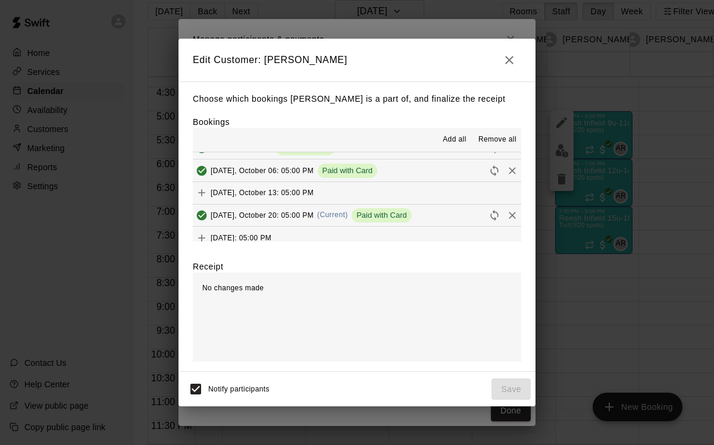
scroll to position [90, 0]
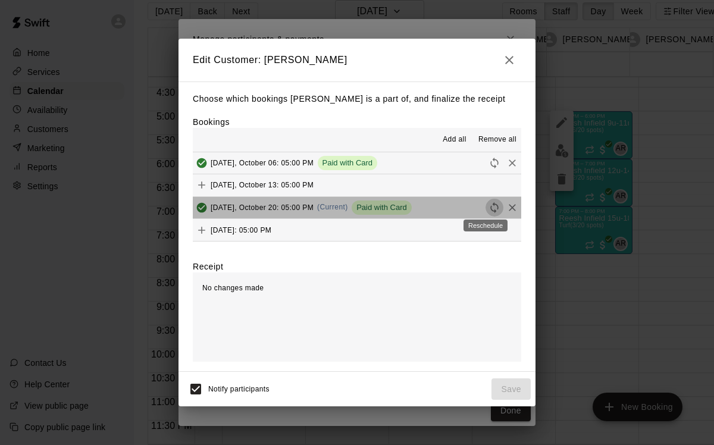
click at [489, 209] on icon "Reschedule" at bounding box center [495, 208] width 12 height 12
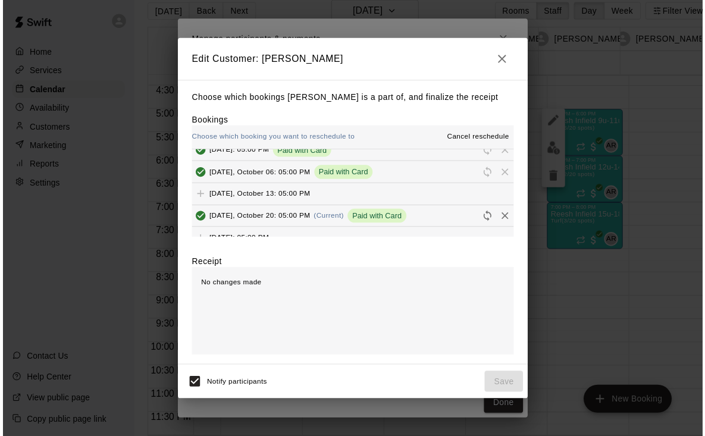
scroll to position [77, 0]
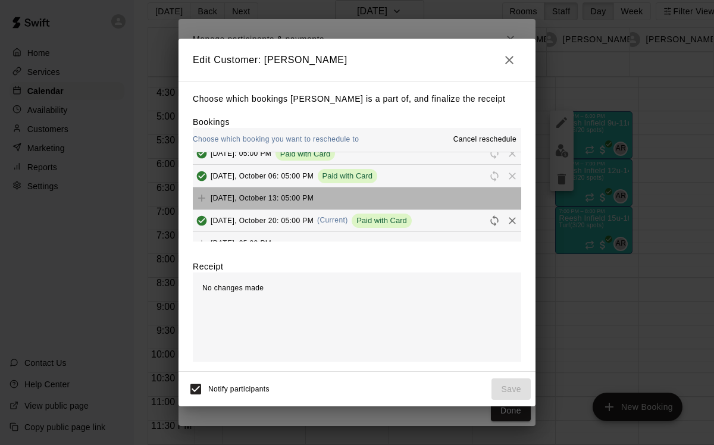
click at [413, 201] on button "Monday, October 13: 05:00 PM" at bounding box center [357, 198] width 328 height 22
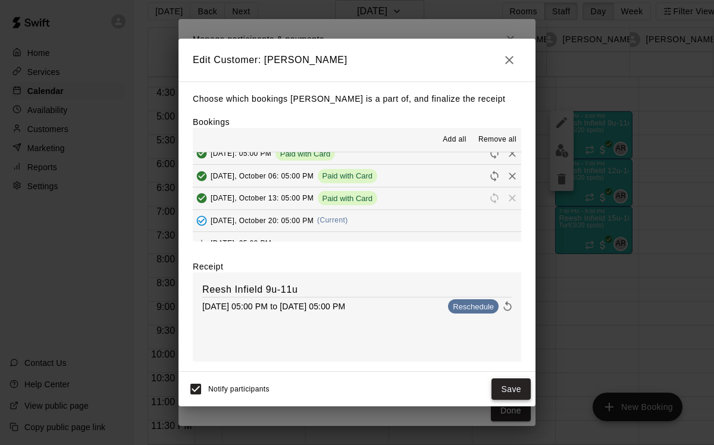
click at [517, 393] on button "Save" at bounding box center [511, 389] width 39 height 22
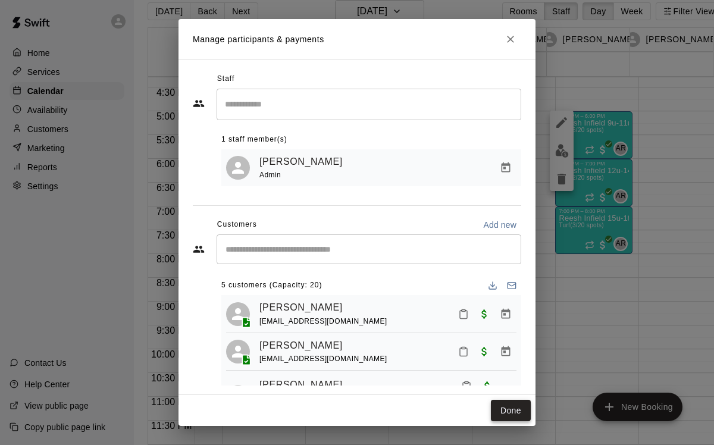
click at [514, 411] on button "Done" at bounding box center [511, 411] width 40 height 22
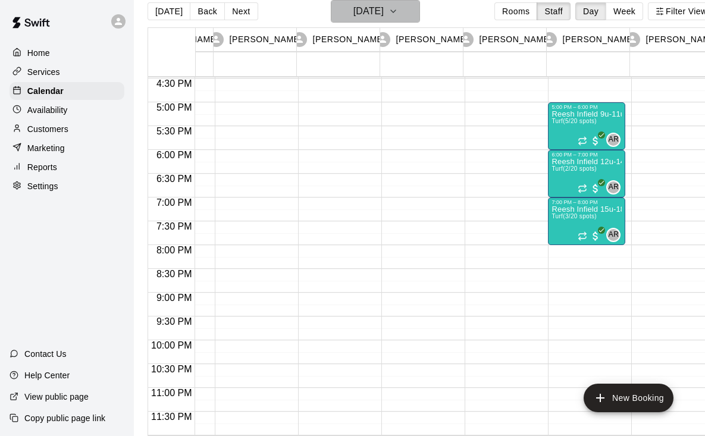
click at [384, 13] on h6 "Monday Oct 20" at bounding box center [368, 11] width 30 height 17
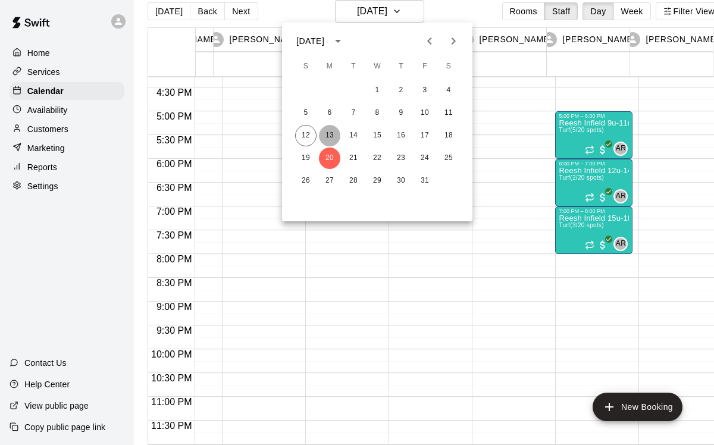
click at [325, 137] on button "13" at bounding box center [329, 135] width 21 height 21
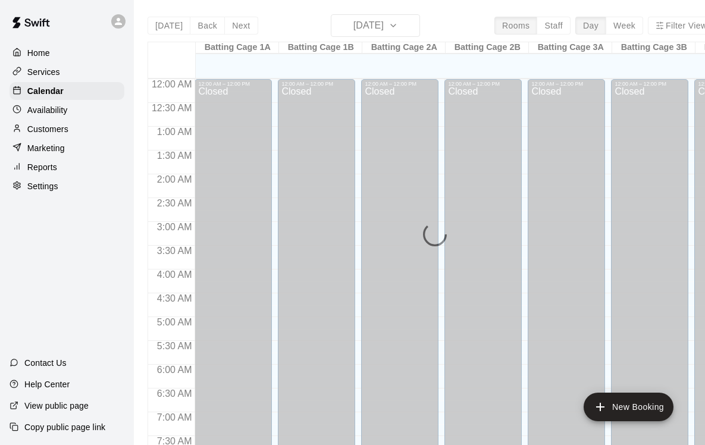
click at [395, 27] on div "[DATE] Back [DATE][DATE] Rooms Staff Day Week Filter View Batting Cage 1A 12 Su…" at bounding box center [432, 236] width 568 height 445
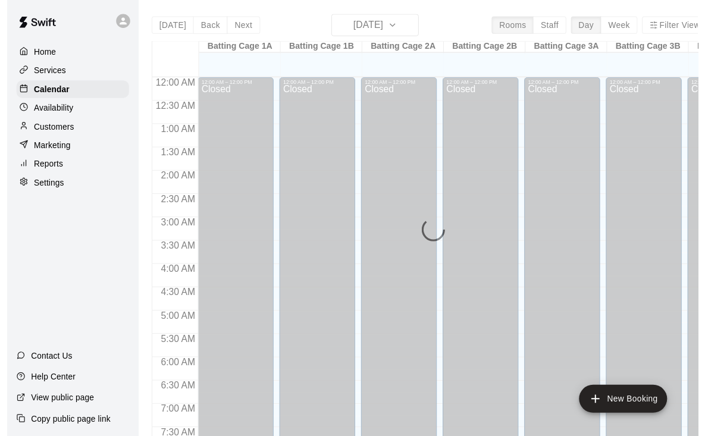
scroll to position [727, 0]
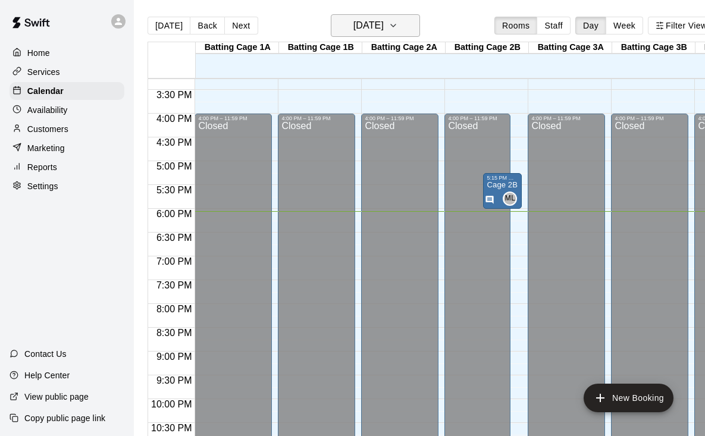
click at [398, 27] on icon "button" at bounding box center [394, 25] width 10 height 14
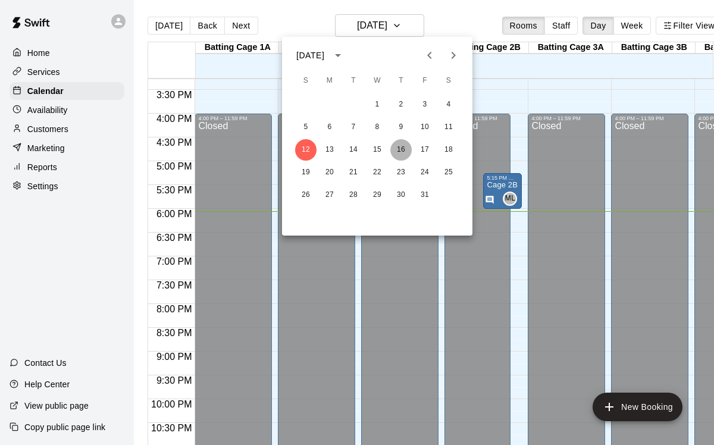
click at [401, 155] on button "16" at bounding box center [400, 149] width 21 height 21
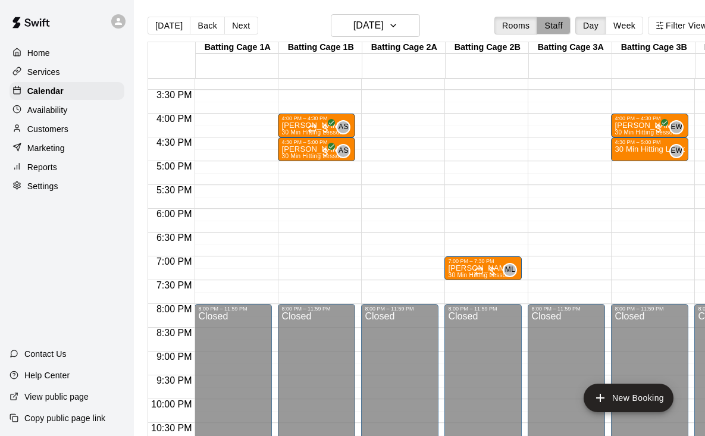
click at [567, 26] on button "Staff" at bounding box center [554, 26] width 34 height 18
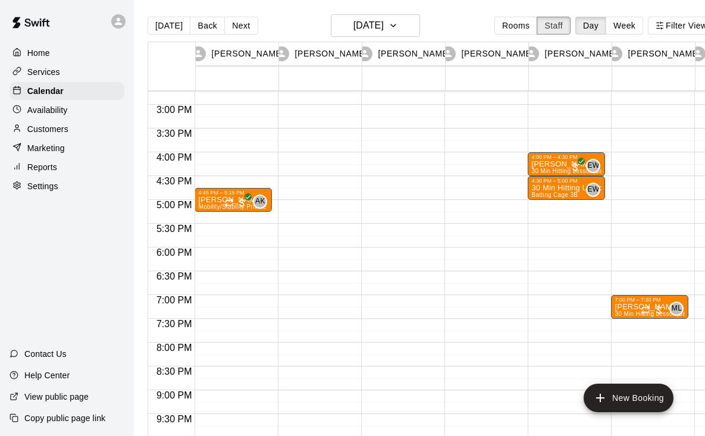
scroll to position [693, 0]
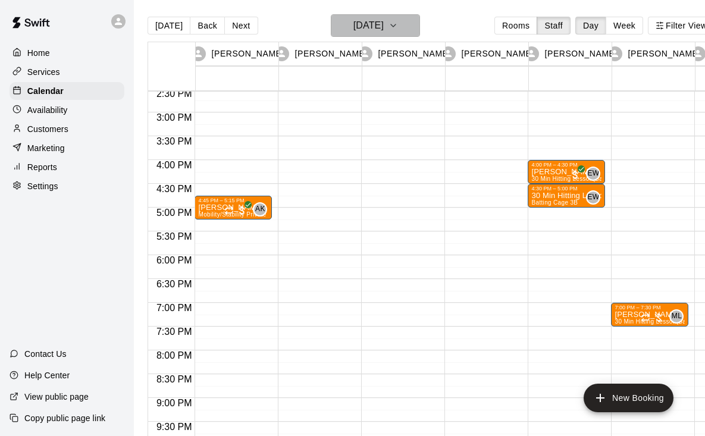
click at [384, 28] on h6 "[DATE]" at bounding box center [368, 25] width 30 height 17
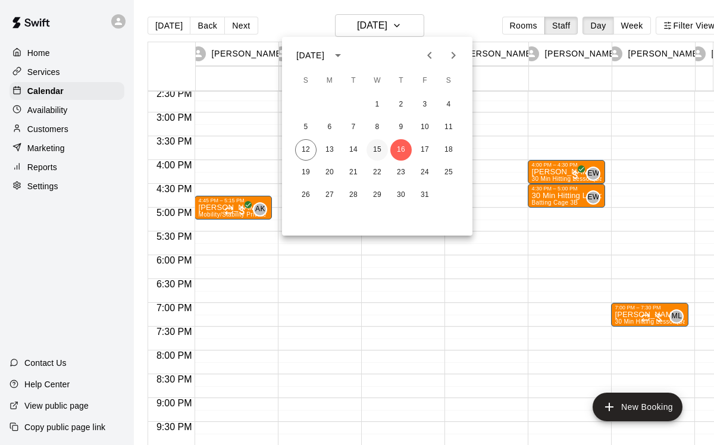
click at [377, 149] on button "15" at bounding box center [377, 149] width 21 height 21
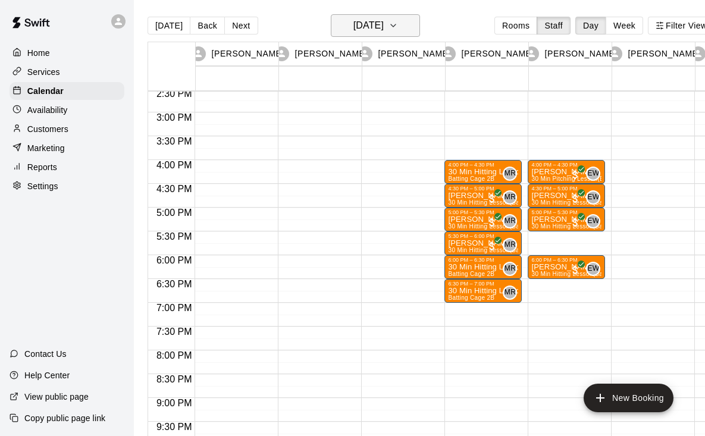
click at [414, 33] on button "[DATE]" at bounding box center [375, 25] width 89 height 23
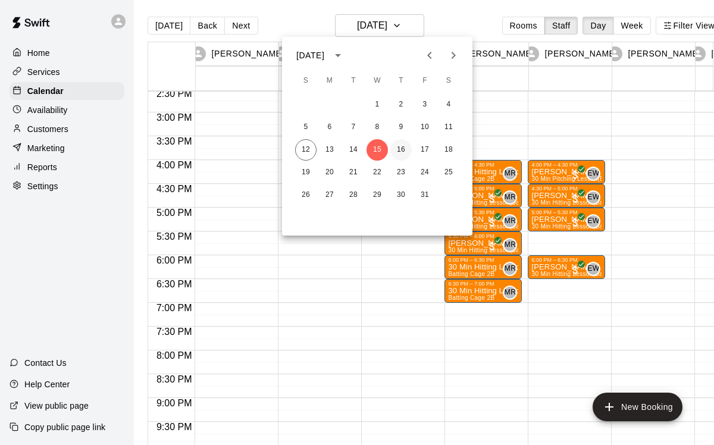
click at [406, 153] on button "16" at bounding box center [400, 149] width 21 height 21
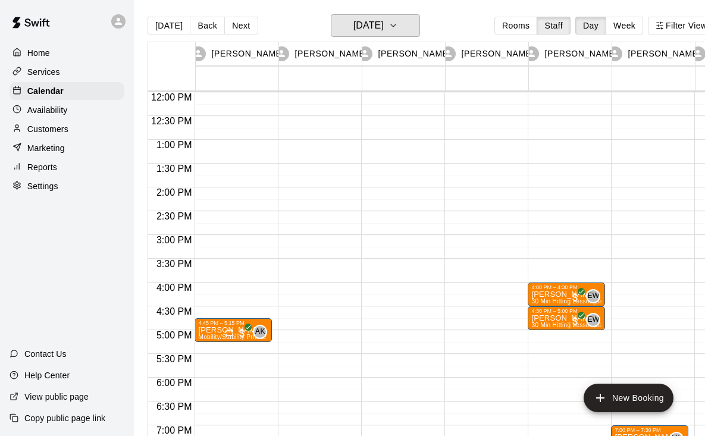
scroll to position [605, 0]
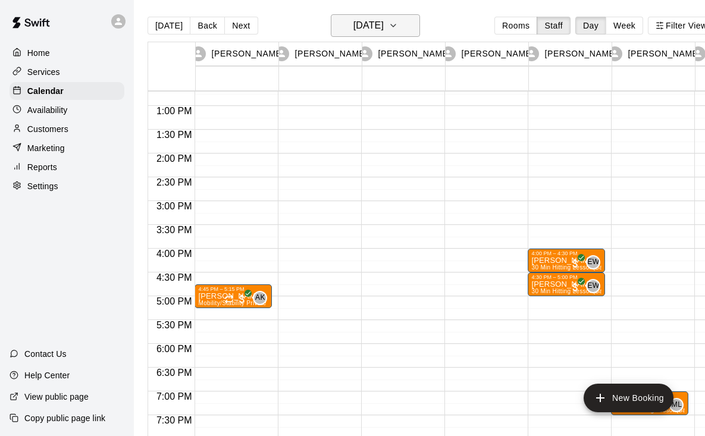
click at [398, 24] on icon "button" at bounding box center [394, 25] width 10 height 14
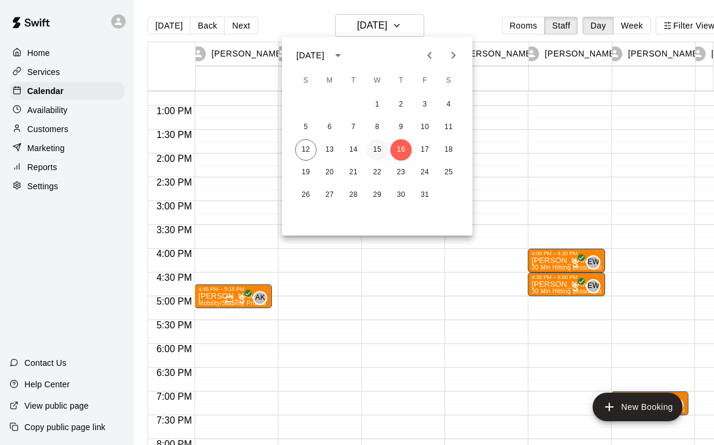
click at [377, 149] on button "15" at bounding box center [377, 149] width 21 height 21
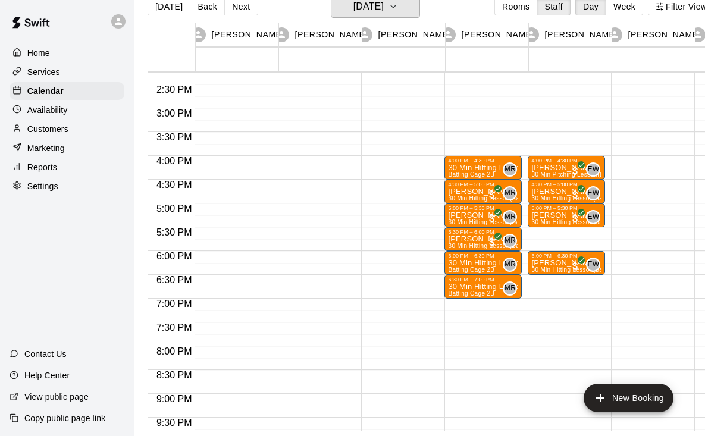
scroll to position [0, 0]
